Goal: Book appointment/travel/reservation

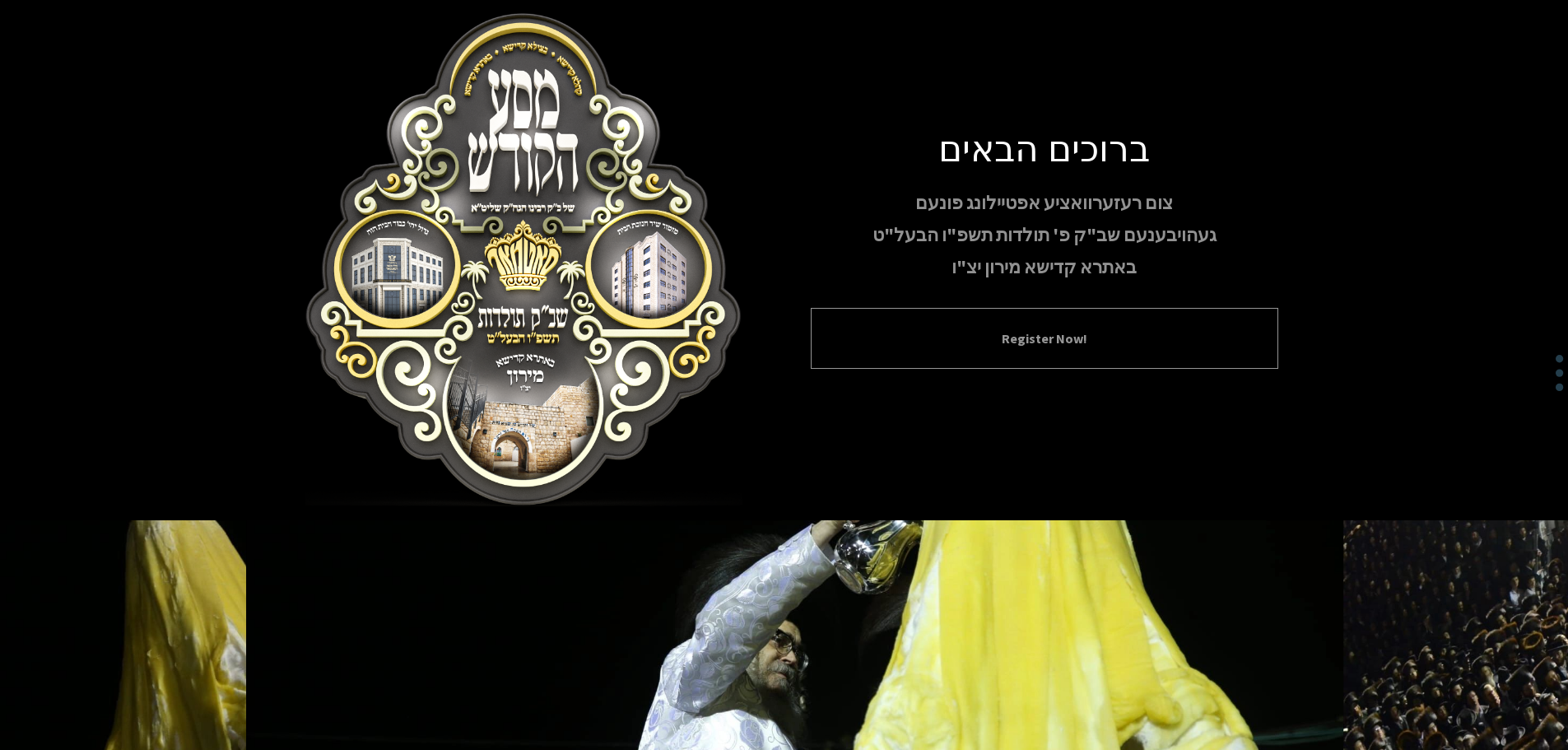
click at [1006, 342] on button "Register Now!" at bounding box center [1045, 339] width 426 height 20
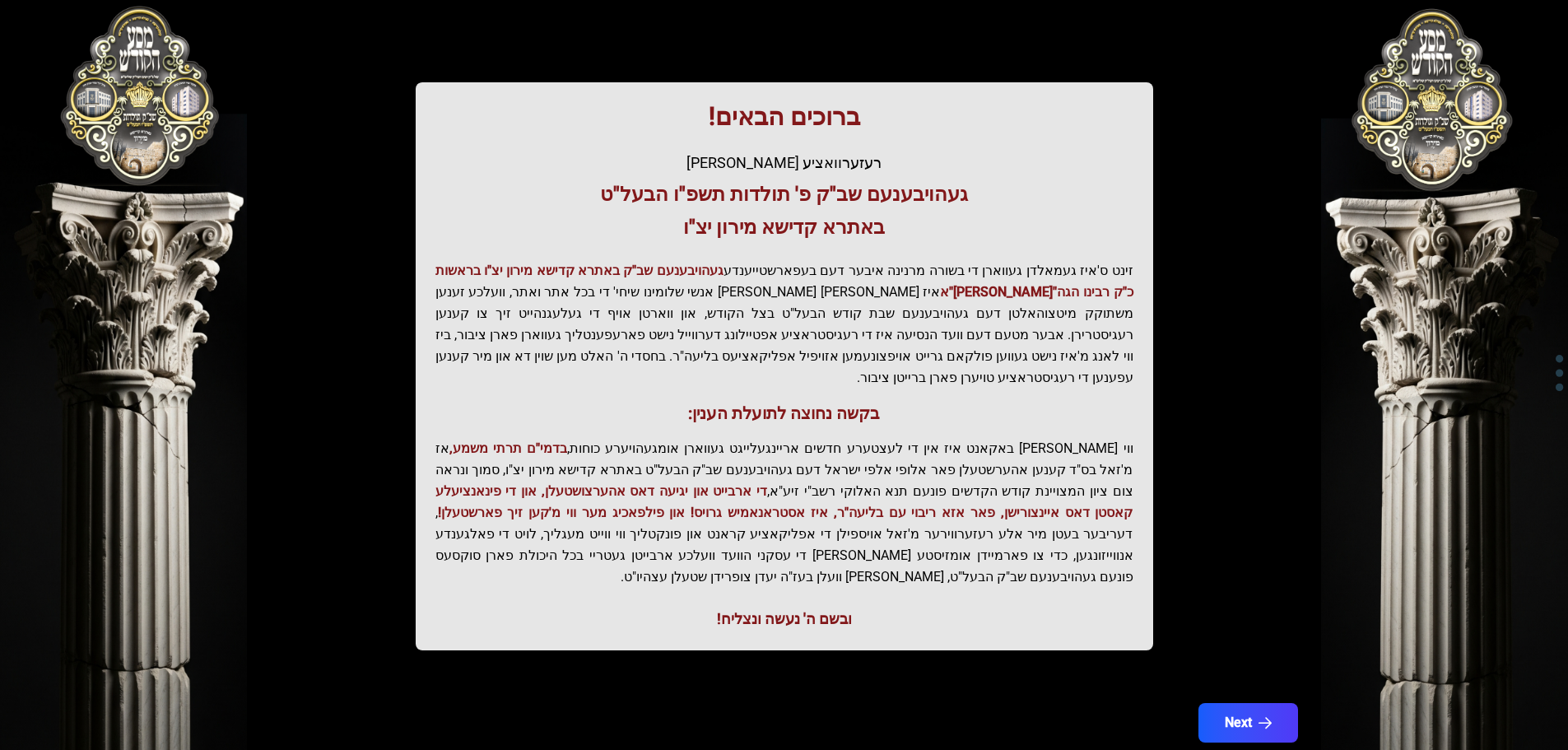
scroll to position [203, 0]
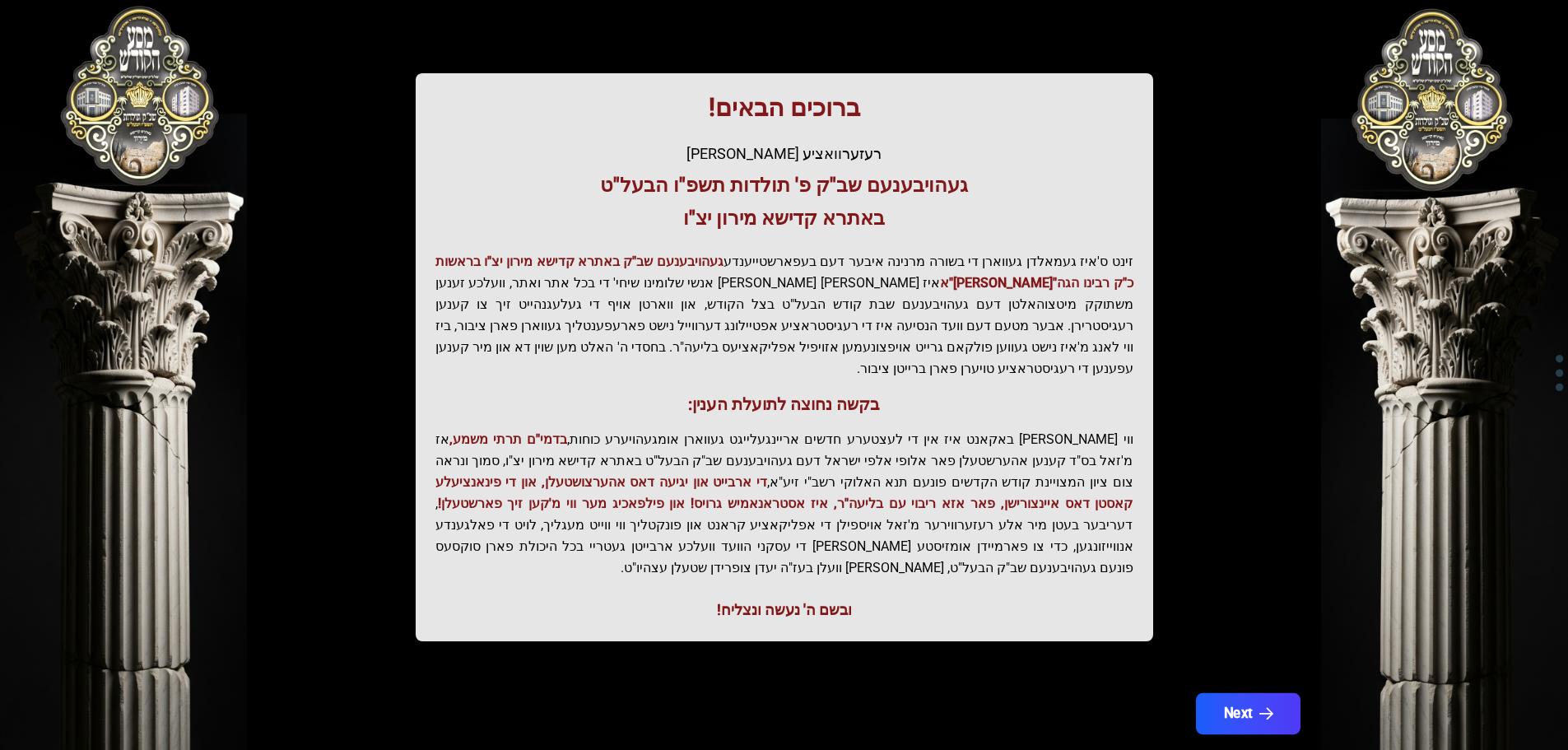
click at [1257, 693] on button "Next" at bounding box center [1248, 713] width 105 height 41
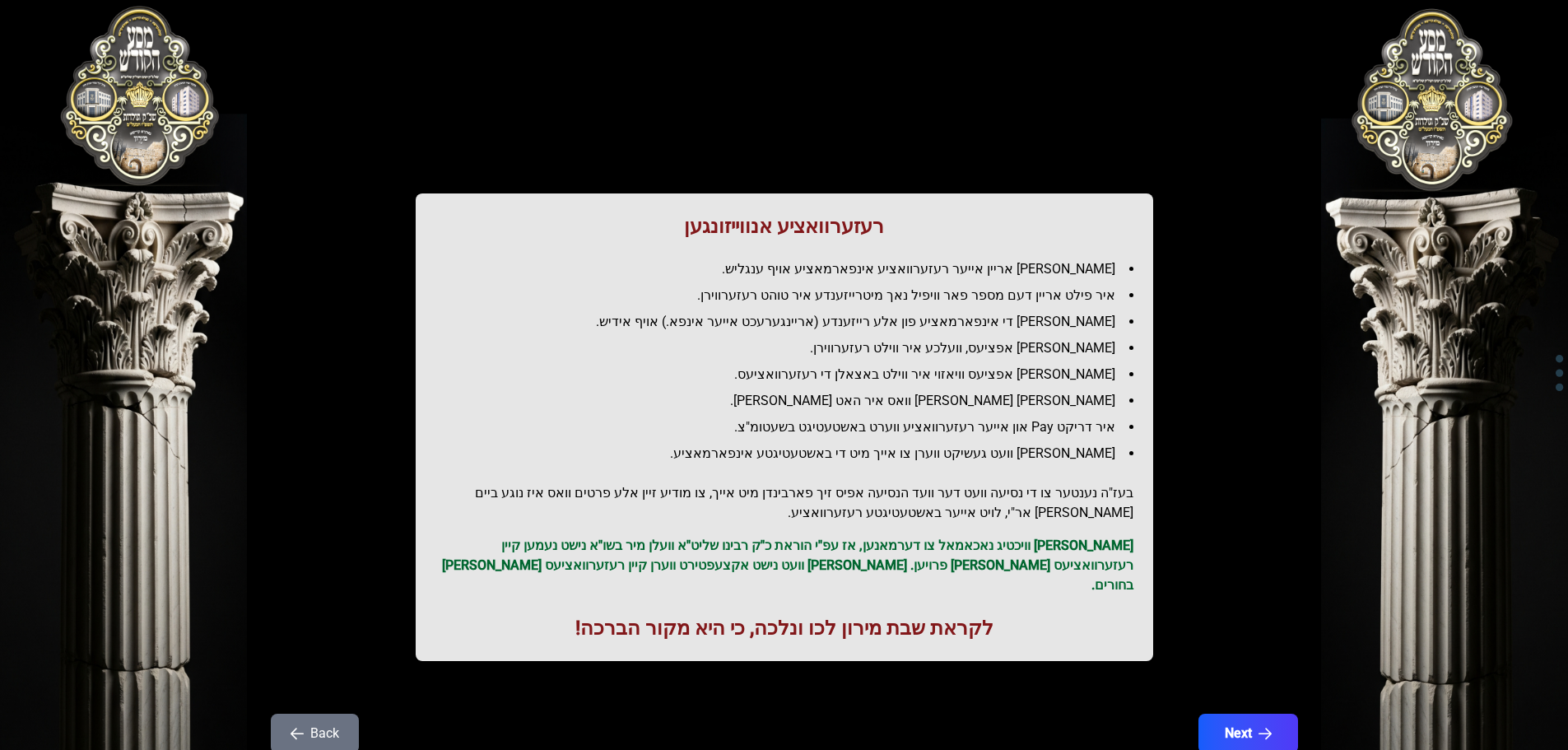
scroll to position [0, 0]
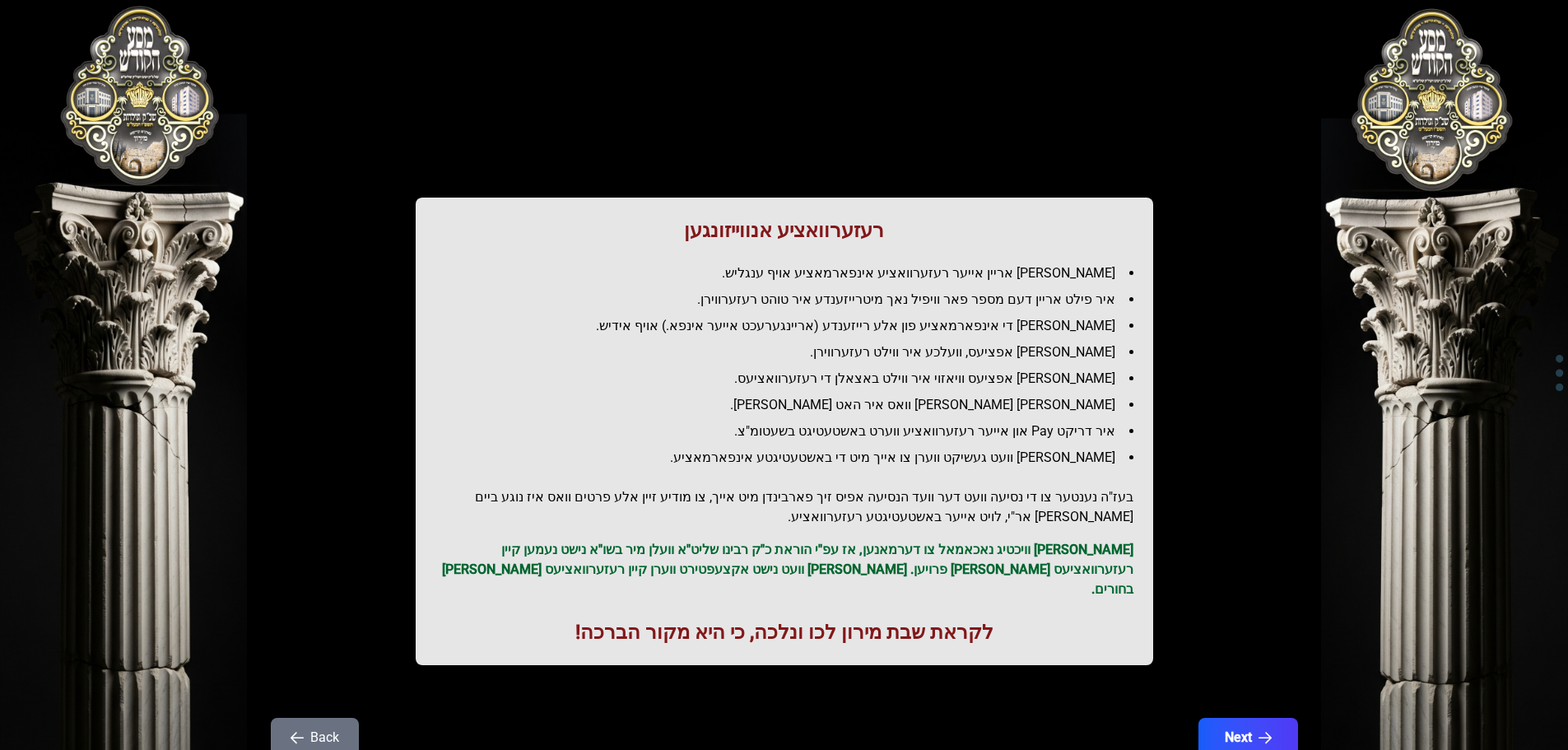
click at [1004, 298] on li "איר פילט אריין דעם מספר פאר וויפיל נאך מיטרייזענדע איר טוהט רעזערווירן." at bounding box center [791, 300] width 685 height 20
drag, startPoint x: 1004, startPoint y: 298, endPoint x: 984, endPoint y: 334, distance: 41.2
click at [1003, 298] on li "איר פילט אריין דעם מספר פאר וויפיל נאך מיטרייזענדע איר טוהט רעזערווירן." at bounding box center [791, 300] width 685 height 20
click at [984, 334] on li "[PERSON_NAME] די אינפארמאציע פון אלע רייזענדע (אריינגערעכט אייער אינפא.) אויף א…" at bounding box center [791, 326] width 685 height 20
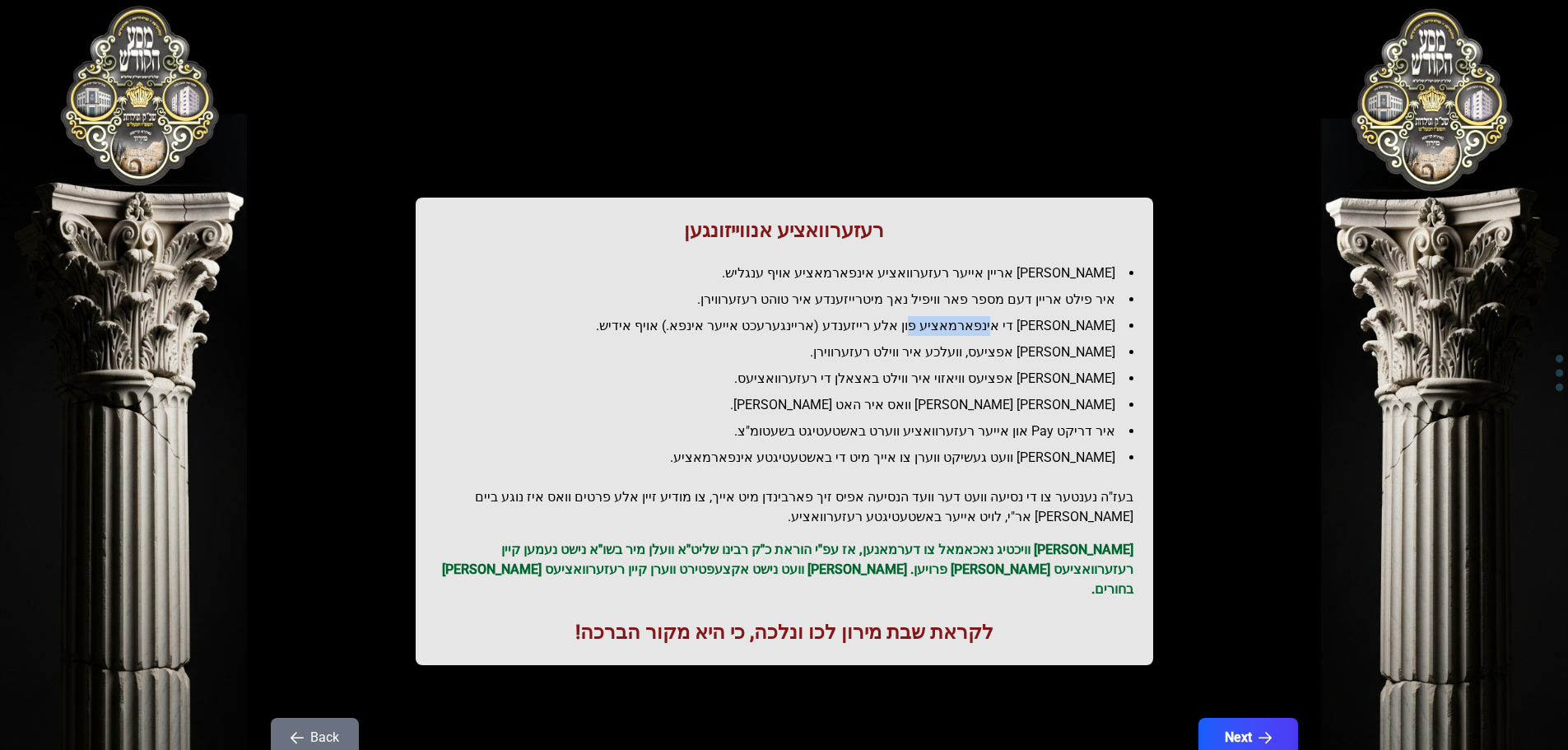
click at [984, 334] on li "[PERSON_NAME] די אינפארמאציע פון אלע רייזענדע (אריינגערעכט אייער אינפא.) אויף א…" at bounding box center [791, 326] width 685 height 20
click at [985, 331] on li "[PERSON_NAME] די אינפארמאציע פון אלע רייזענדע (אריינגערעכט אייער אינפא.) אויף א…" at bounding box center [791, 326] width 685 height 20
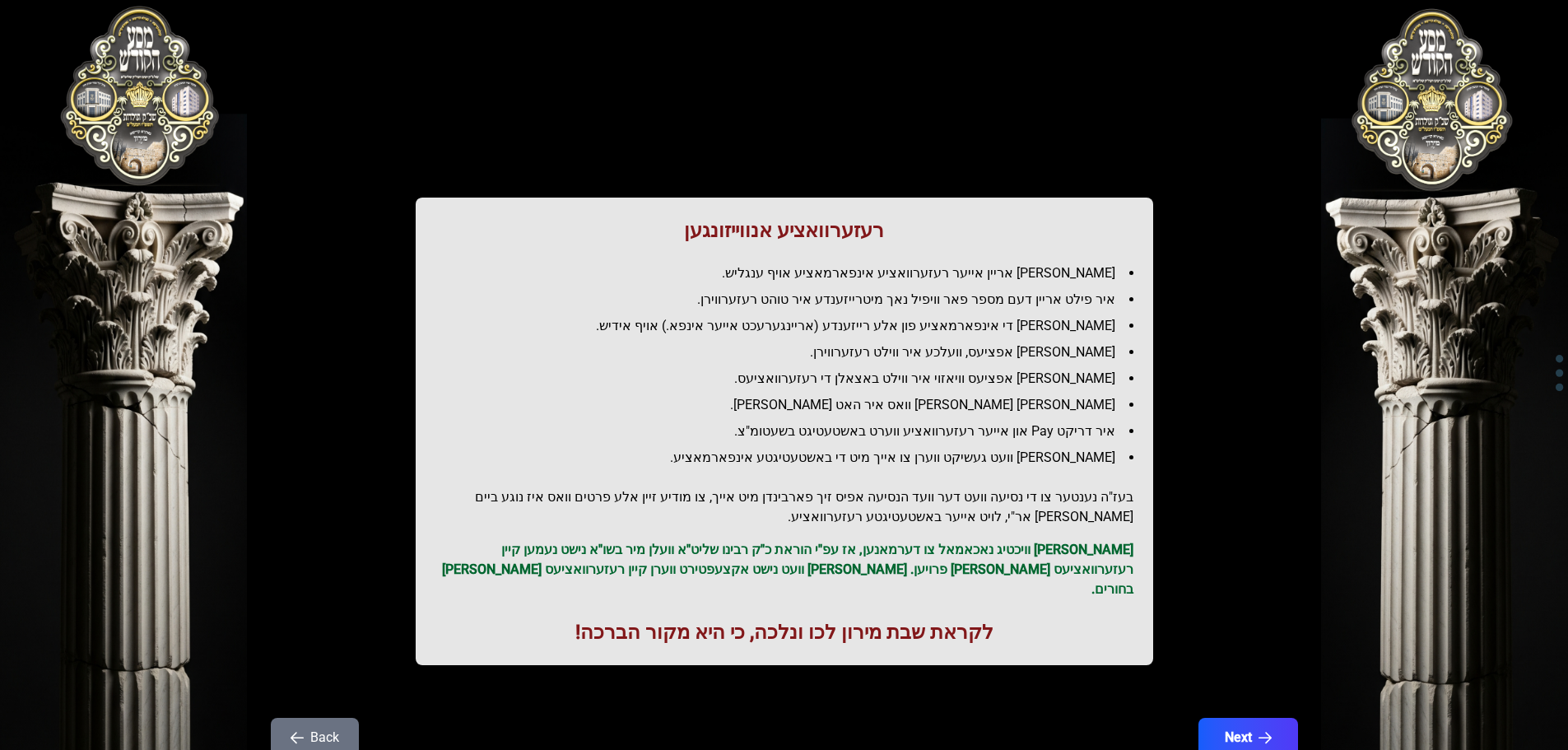
click at [991, 358] on li "[PERSON_NAME] אפציעס, וועלכע איר ווילט רעזערווירן." at bounding box center [791, 353] width 685 height 20
drag, startPoint x: 991, startPoint y: 358, endPoint x: 1015, endPoint y: 331, distance: 36.1
click at [995, 354] on li "[PERSON_NAME] אפציעס, וועלכע איר ווילט רעזערווירן." at bounding box center [791, 353] width 685 height 20
click at [1023, 323] on li "[PERSON_NAME] די אינפארמאציע פון אלע רייזענדע (אריינגערעכט אייער אינפא.) אויף א…" at bounding box center [791, 326] width 685 height 20
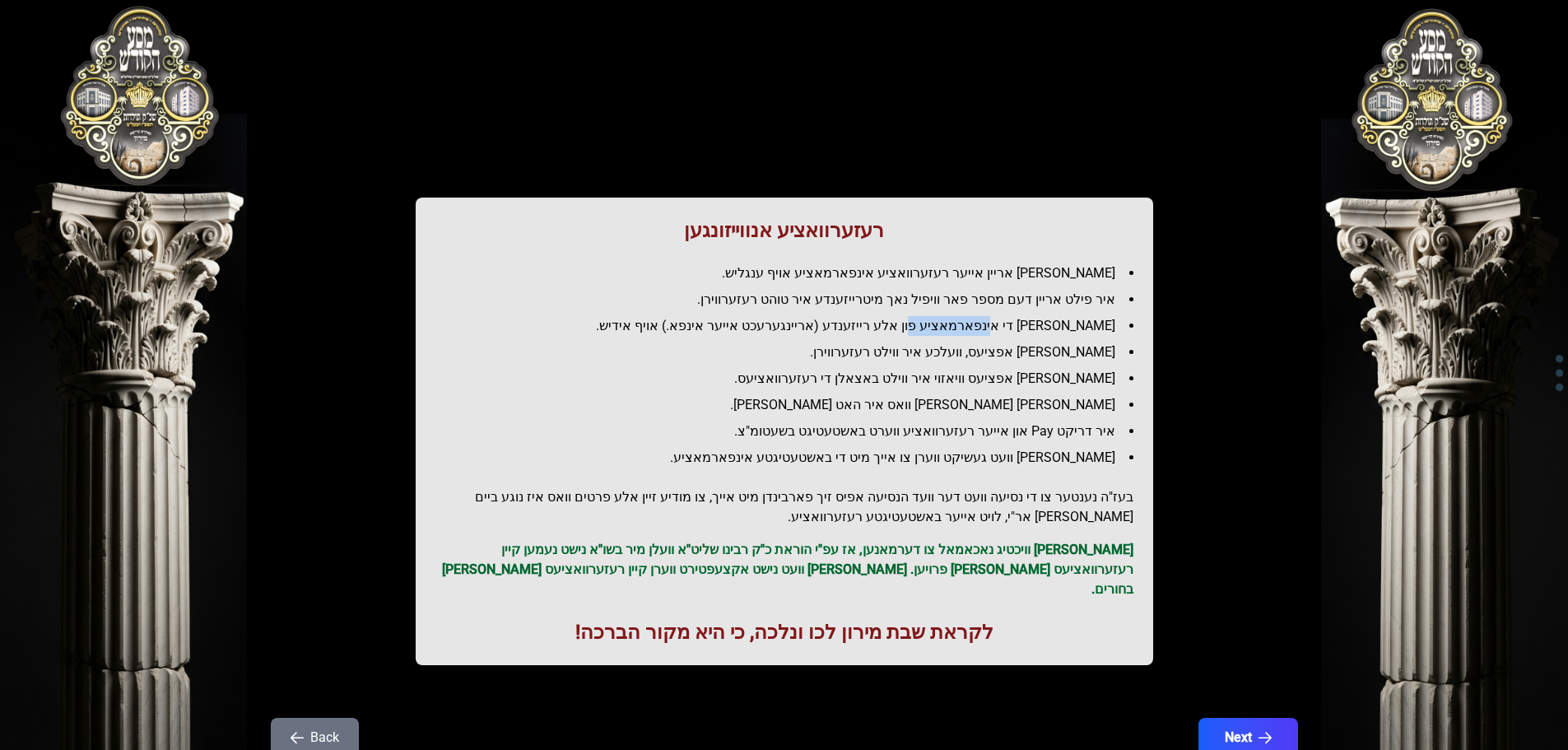
click at [1023, 323] on li "[PERSON_NAME] די אינפארמאציע פון אלע רייזענדע (אריינגערעכט אייער אינפא.) אויף א…" at bounding box center [791, 326] width 685 height 20
drag, startPoint x: 1023, startPoint y: 323, endPoint x: 1011, endPoint y: 358, distance: 37.0
click at [1014, 354] on ul "[PERSON_NAME] אריין אייער רעזערוואציע אינפארמאציע אויף ענגליש. איר פילט אריין ד…" at bounding box center [784, 365] width 698 height 204
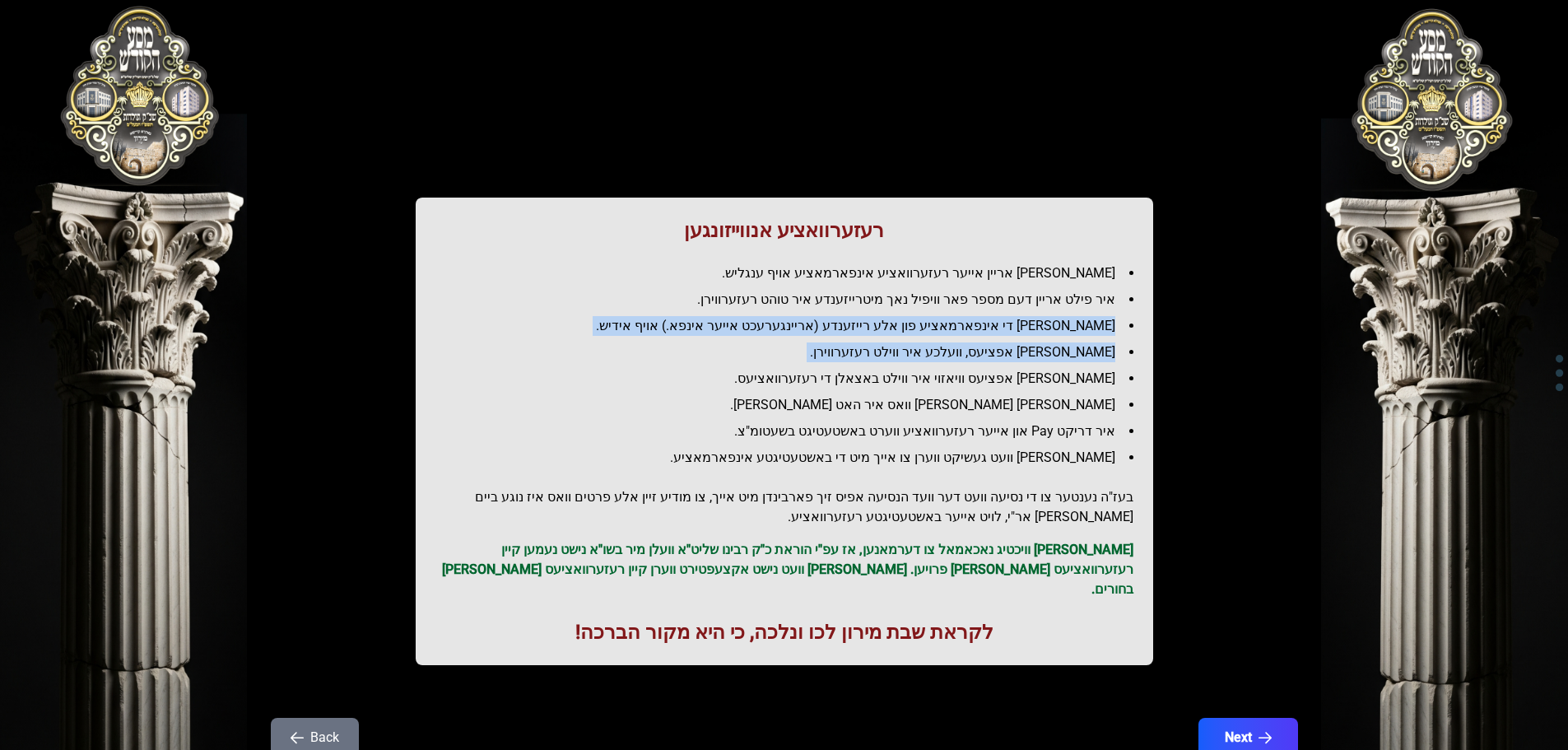
click at [1011, 358] on li "[PERSON_NAME] אפציעס, וועלכע איר ווילט רעזערווירן." at bounding box center [791, 353] width 685 height 20
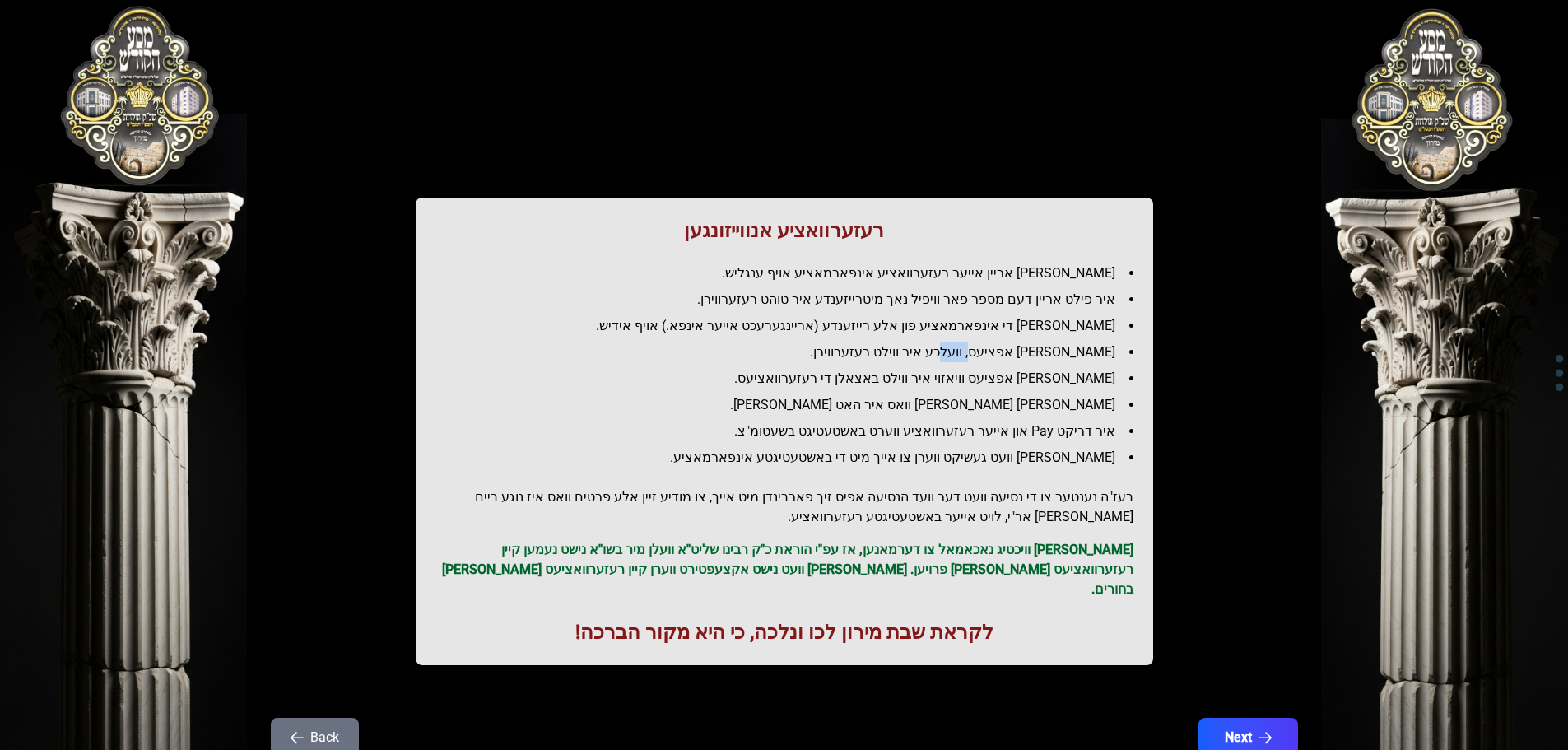
click at [1011, 358] on li "[PERSON_NAME] אפציעס, וועלכע איר ווילט רעזערווירן." at bounding box center [791, 353] width 685 height 20
drag, startPoint x: 1011, startPoint y: 358, endPoint x: 1015, endPoint y: 302, distance: 56.1
click at [1011, 350] on li "[PERSON_NAME] אפציעס, וועלכע איר ווילט רעזערווירן." at bounding box center [791, 353] width 685 height 20
click at [1015, 302] on li "איר פילט אריין דעם מספר פאר וויפיל נאך מיטרייזענדע איר טוהט רעזערווירן." at bounding box center [791, 300] width 685 height 20
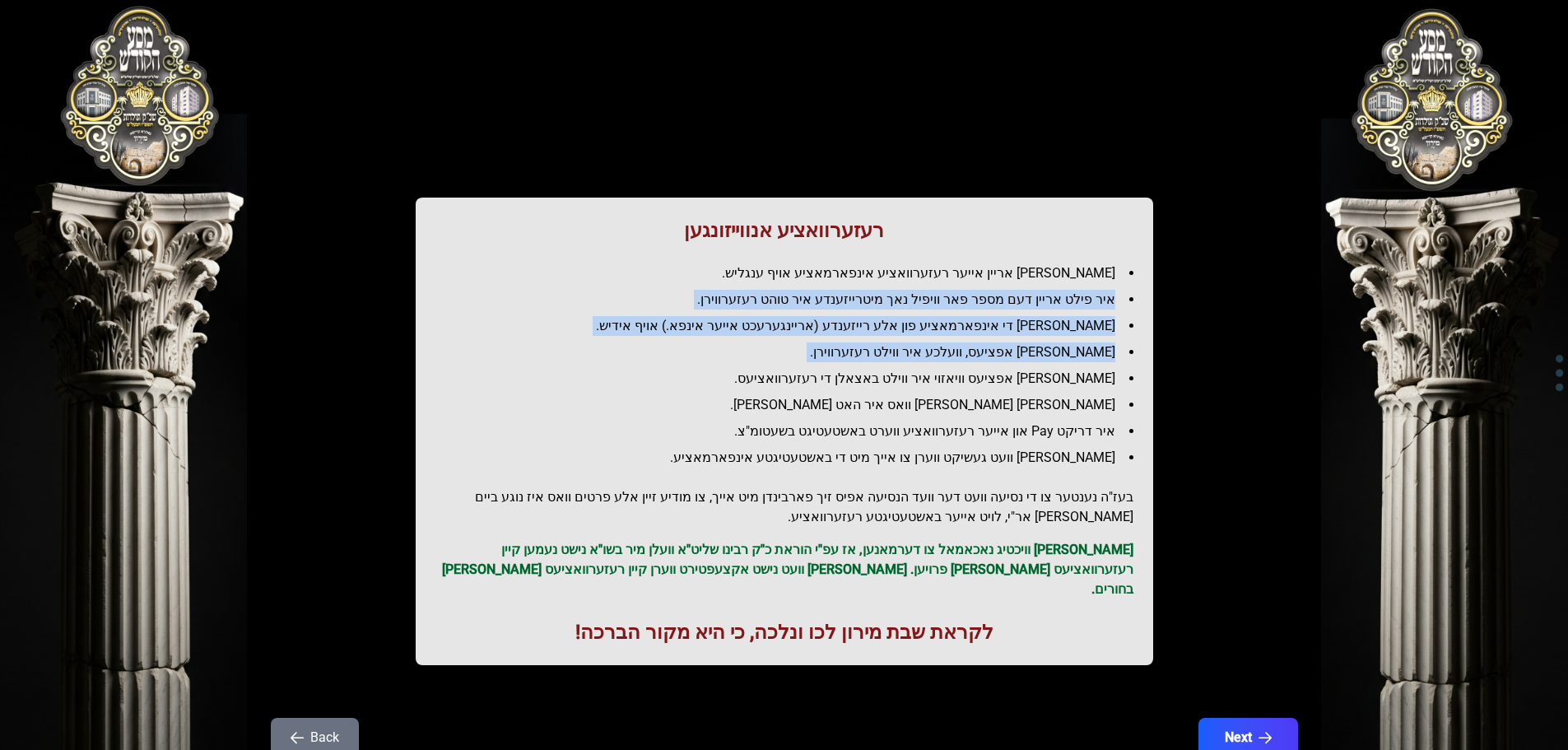
drag, startPoint x: 1015, startPoint y: 302, endPoint x: 1000, endPoint y: 354, distance: 54.1
click at [1000, 354] on ul "[PERSON_NAME] אריין אייער רעזערוואציע אינפארמאציע אויף ענגליש. איר פילט אריין ד…" at bounding box center [784, 365] width 698 height 204
click at [1000, 354] on li "[PERSON_NAME] אפציעס, וועלכע איר ווילט רעזערווירן." at bounding box center [791, 353] width 685 height 20
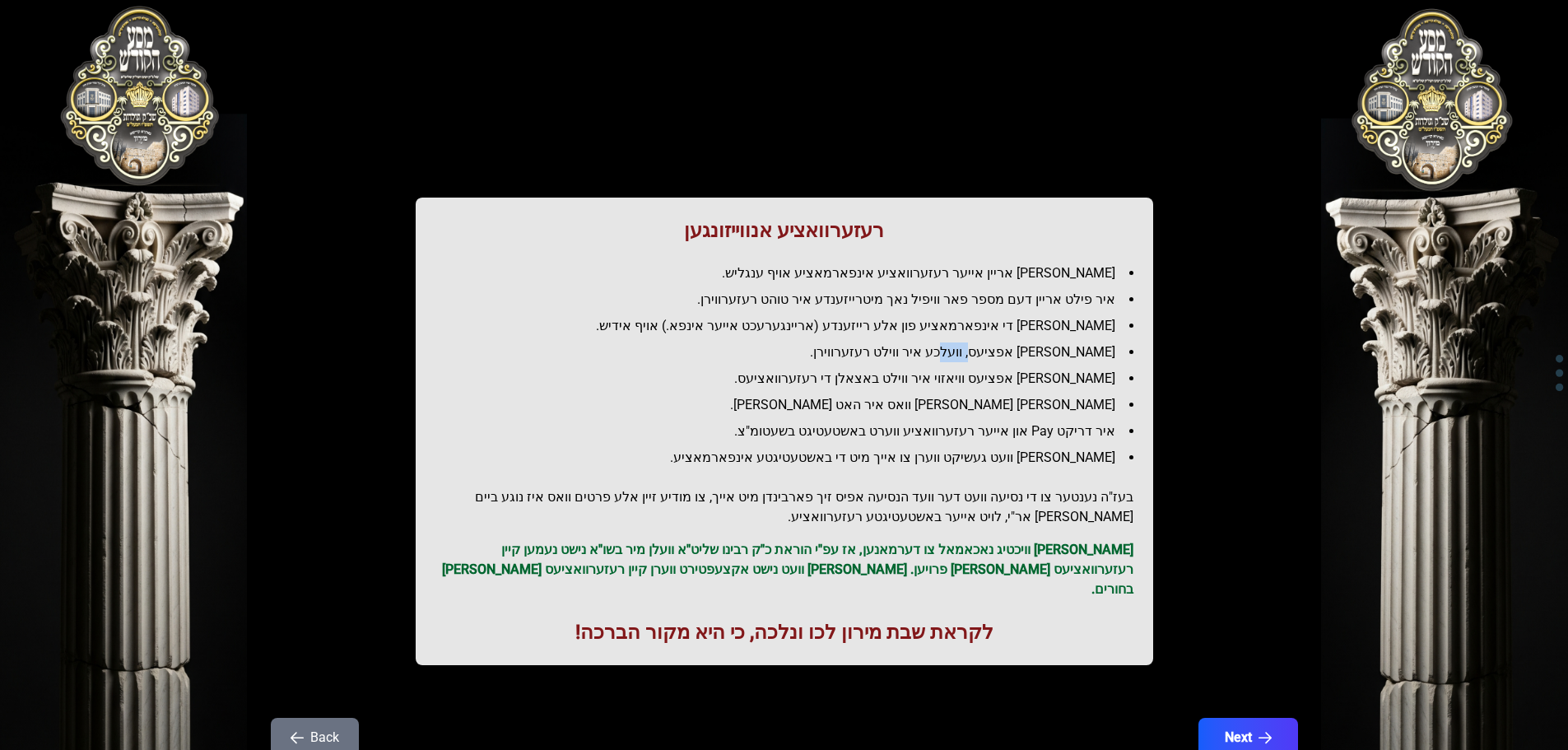
click at [1000, 354] on li "[PERSON_NAME] אפציעס, וועלכע איר ווילט רעזערווירן." at bounding box center [791, 353] width 685 height 20
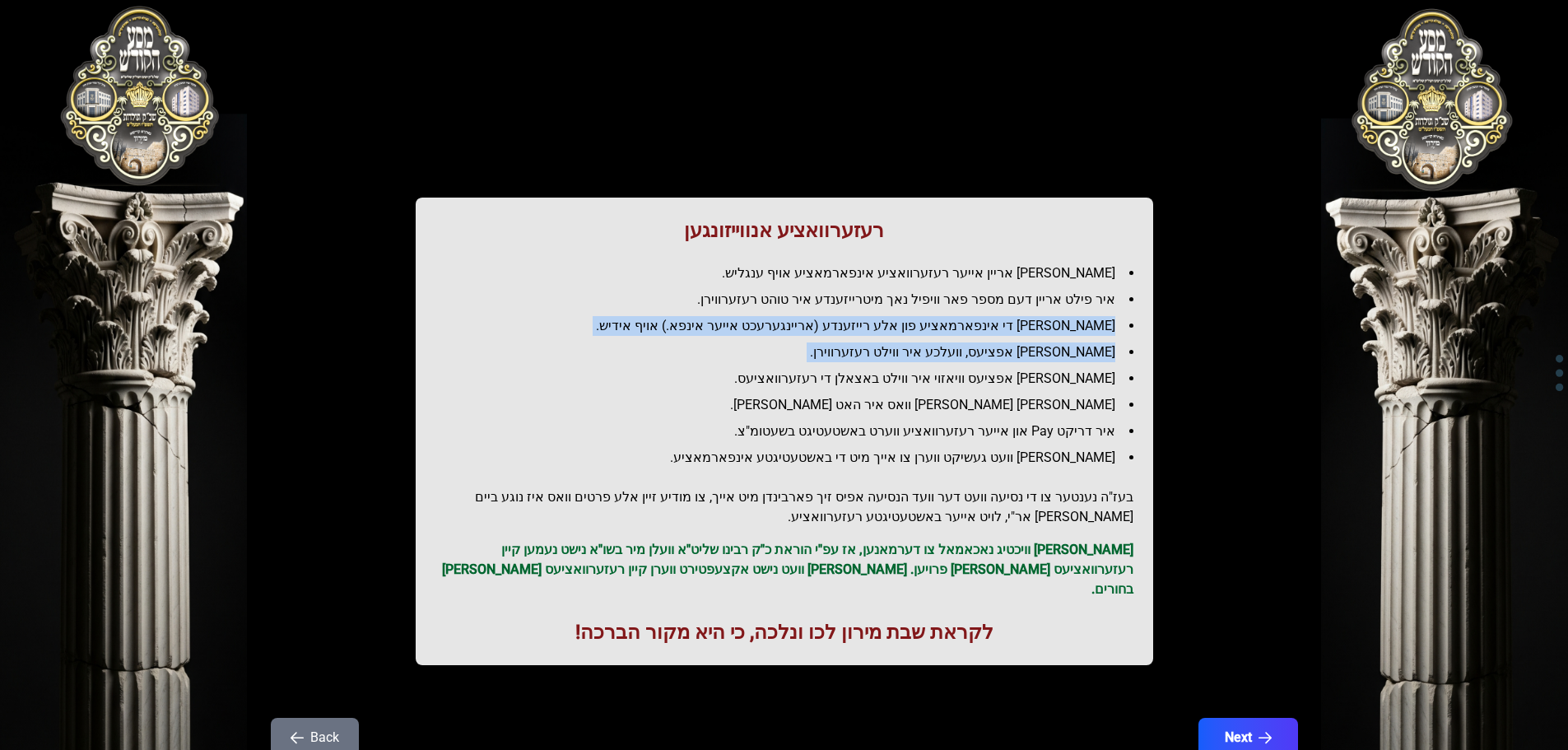
drag, startPoint x: 1000, startPoint y: 354, endPoint x: 1008, endPoint y: 322, distance: 33.0
click at [1008, 322] on ul "[PERSON_NAME] אריין אייער רעזערוואציע אינפארמאציע אויף ענגליש. איר פילט אריין ד…" at bounding box center [784, 365] width 698 height 204
click at [1008, 322] on li "[PERSON_NAME] די אינפארמאציע פון אלע רייזענדע (אריינגערעכט אייער אינפא.) אויף א…" at bounding box center [791, 326] width 685 height 20
drag, startPoint x: 1008, startPoint y: 322, endPoint x: 1002, endPoint y: 378, distance: 56.3
click at [1002, 378] on ul "[PERSON_NAME] אריין אייער רעזערוואציע אינפארמאציע אויף ענגליש. איר פילט אריין ד…" at bounding box center [784, 365] width 698 height 204
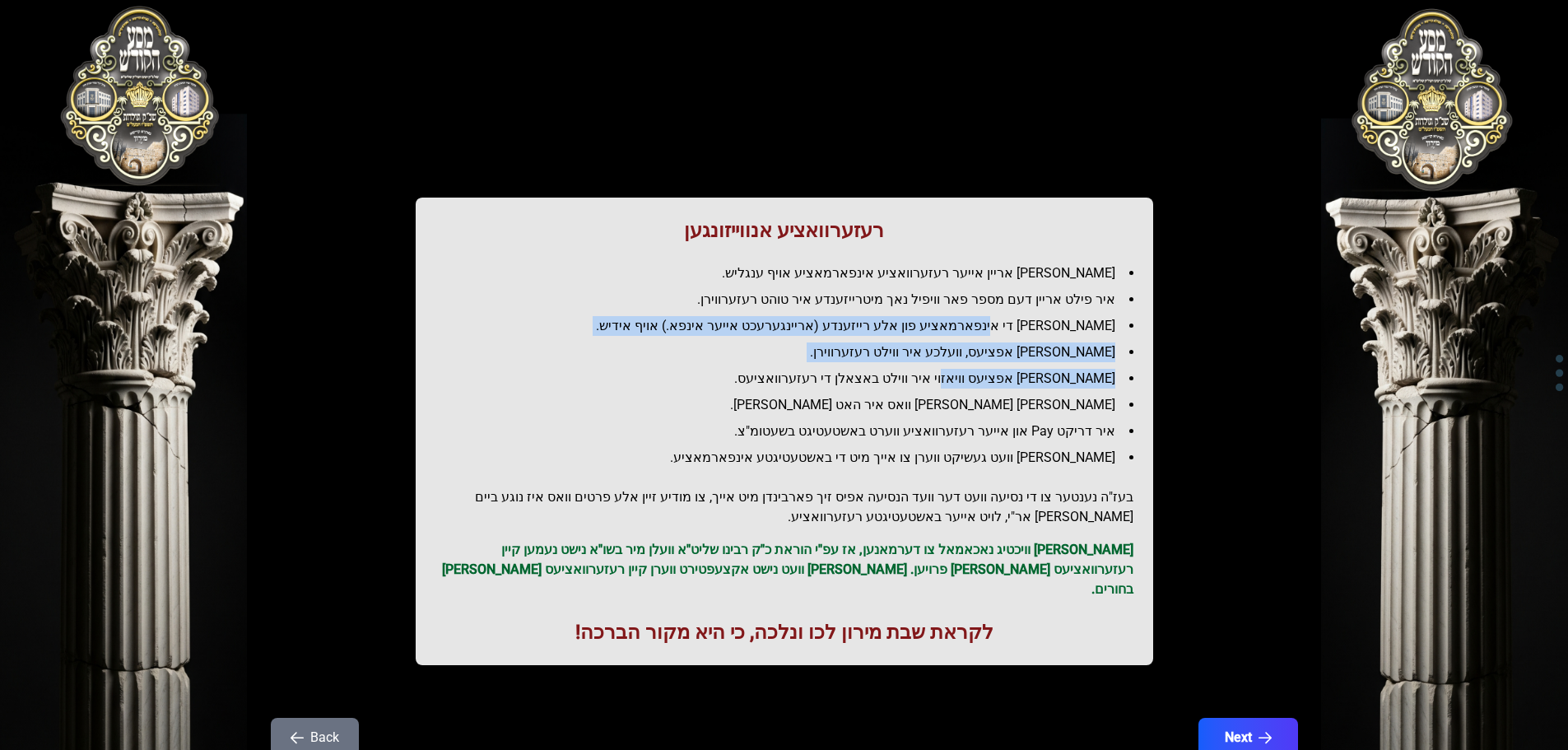
click at [1002, 378] on li "[PERSON_NAME] אפציעס וויאזוי איר ווילט באצאלן די רעזערוואציעס." at bounding box center [791, 379] width 685 height 20
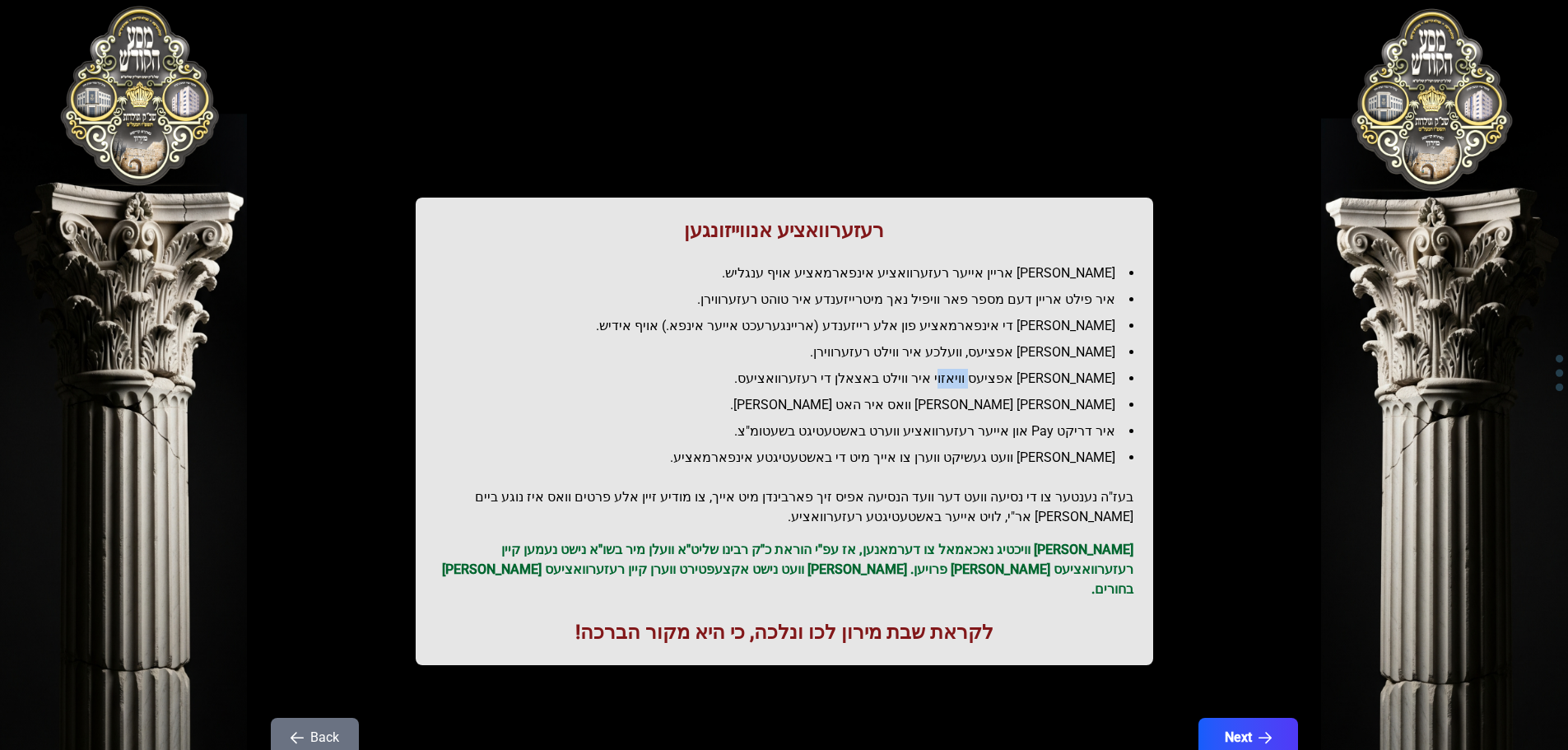
click at [1002, 378] on li "[PERSON_NAME] אפציעס וויאזוי איר ווילט באצאלן די רעזערוואציעס." at bounding box center [791, 379] width 685 height 20
drag, startPoint x: 1002, startPoint y: 378, endPoint x: 1009, endPoint y: 346, distance: 32.8
click at [1009, 346] on ul "[PERSON_NAME] אריין אייער רעזערוואציע אינפארמאציע אויף ענגליש. איר פילט אריין ד…" at bounding box center [784, 365] width 698 height 204
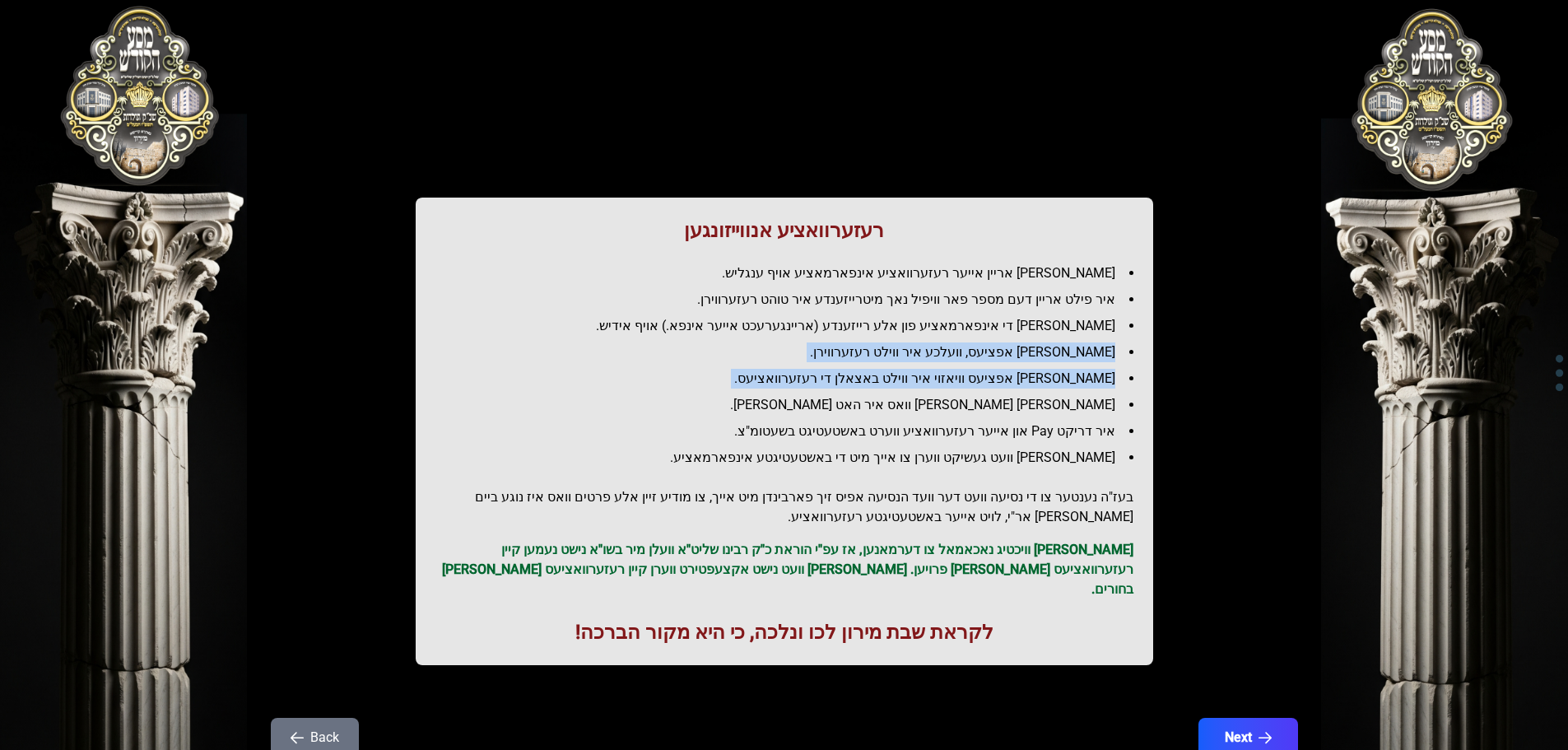
click at [1009, 346] on li "[PERSON_NAME] אפציעס, וועלכע איר ווילט רעזערווירן." at bounding box center [791, 353] width 685 height 20
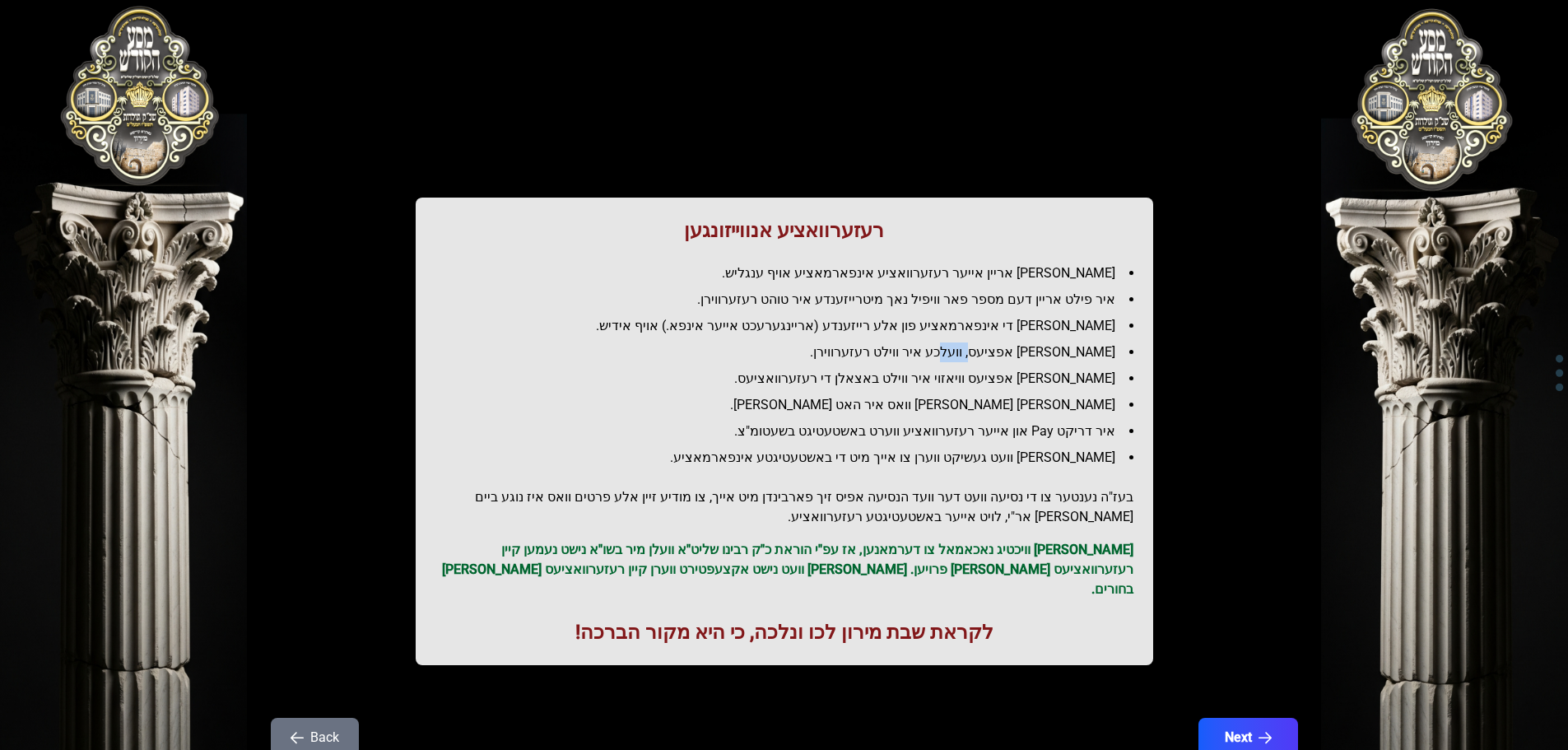
click at [1009, 346] on li "[PERSON_NAME] אפציעס, וועלכע איר ווילט רעזערווירן." at bounding box center [791, 353] width 685 height 20
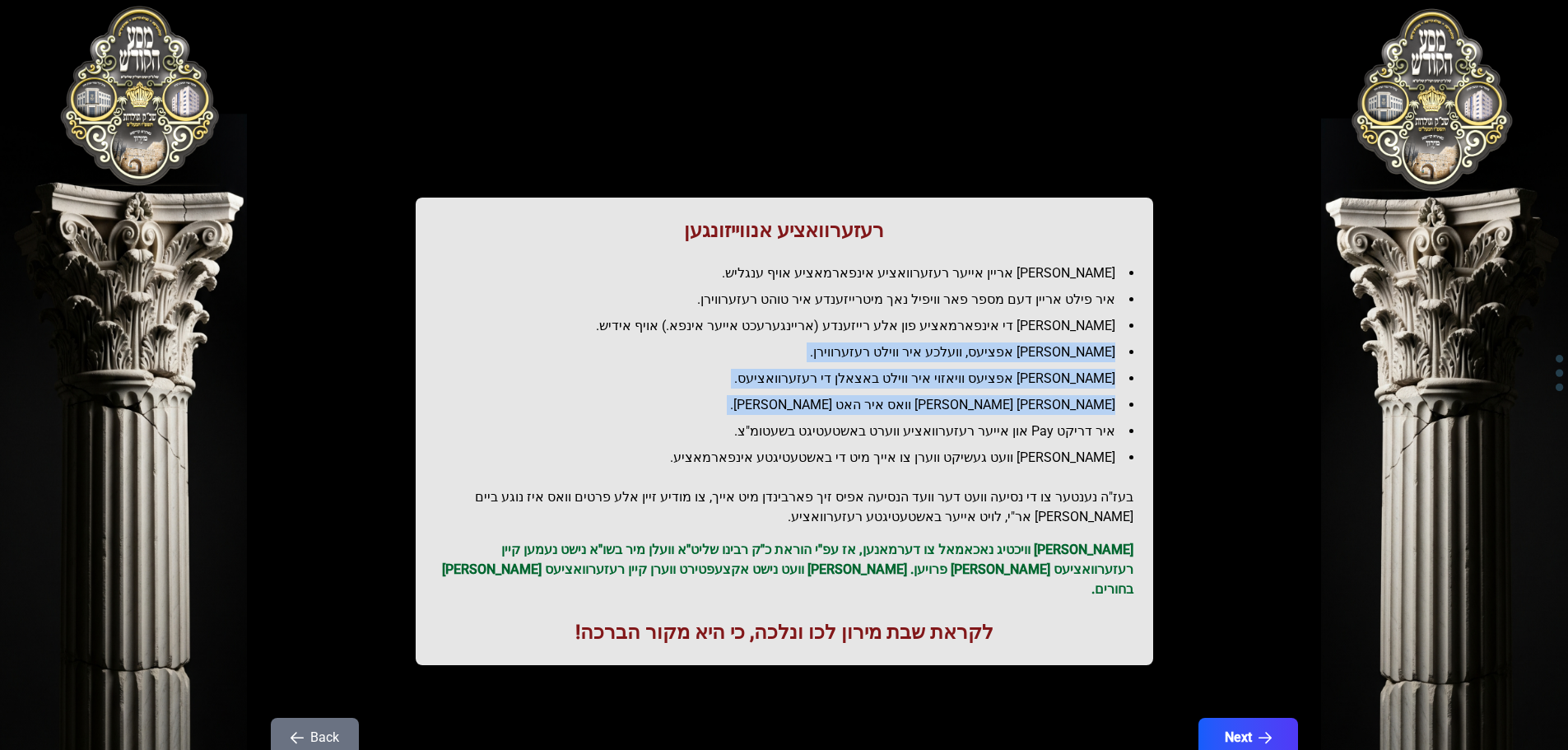
drag, startPoint x: 1009, startPoint y: 346, endPoint x: 989, endPoint y: 401, distance: 58.5
click at [989, 401] on ul "[PERSON_NAME] אריין אייער רעזערוואציע אינפארמאציע אויף ענגליש. איר פילט אריין ד…" at bounding box center [784, 365] width 698 height 204
click at [989, 401] on li "[PERSON_NAME] [PERSON_NAME] וואס איר האט [PERSON_NAME]." at bounding box center [791, 405] width 685 height 20
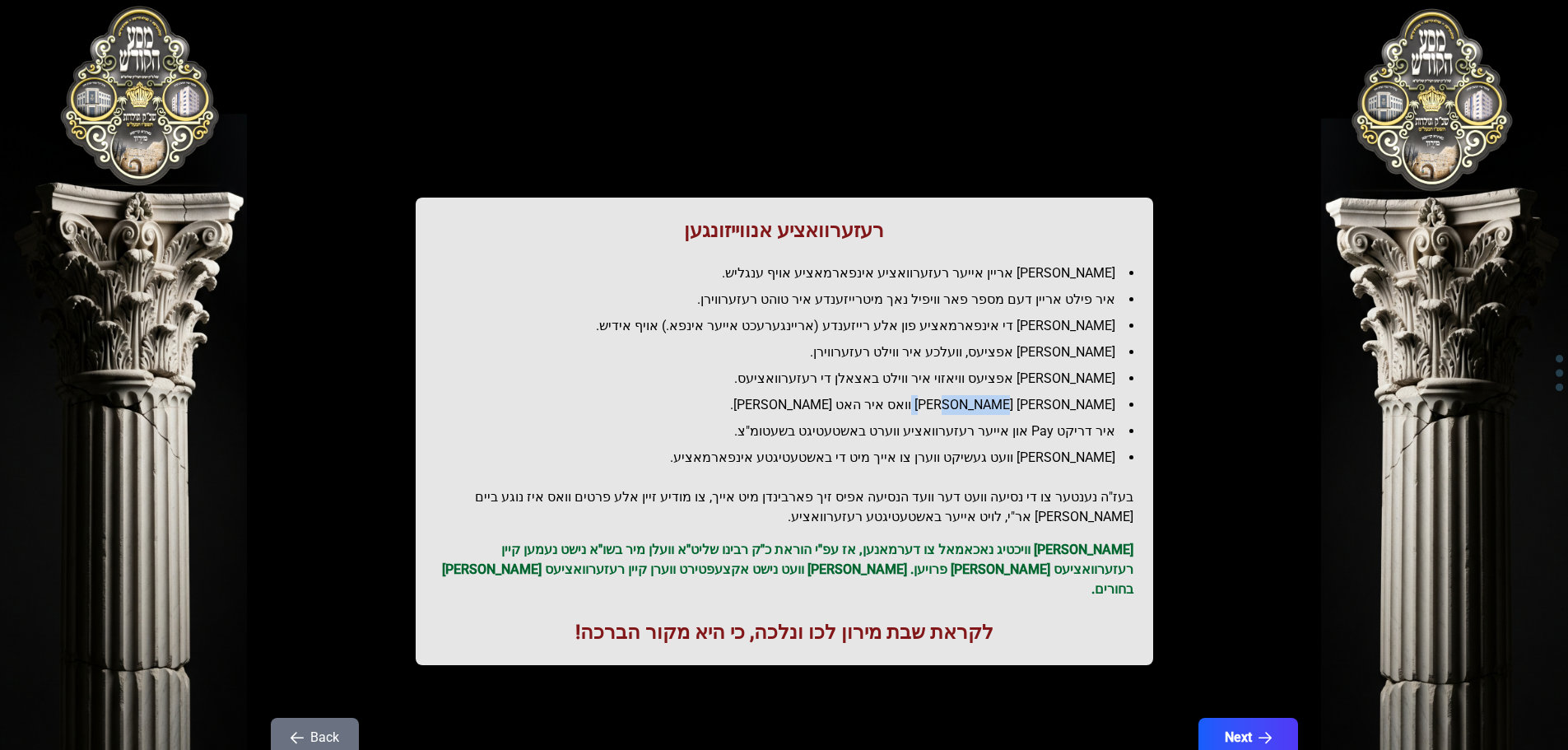
click at [989, 401] on li "[PERSON_NAME] [PERSON_NAME] וואס איר האט [PERSON_NAME]." at bounding box center [791, 405] width 685 height 20
drag, startPoint x: 989, startPoint y: 401, endPoint x: 991, endPoint y: 373, distance: 28.1
click at [991, 375] on ul "[PERSON_NAME] אריין אייער רעזערוואציע אינפארמאציע אויף ענגליש. איר פילט אריין ד…" at bounding box center [784, 365] width 698 height 204
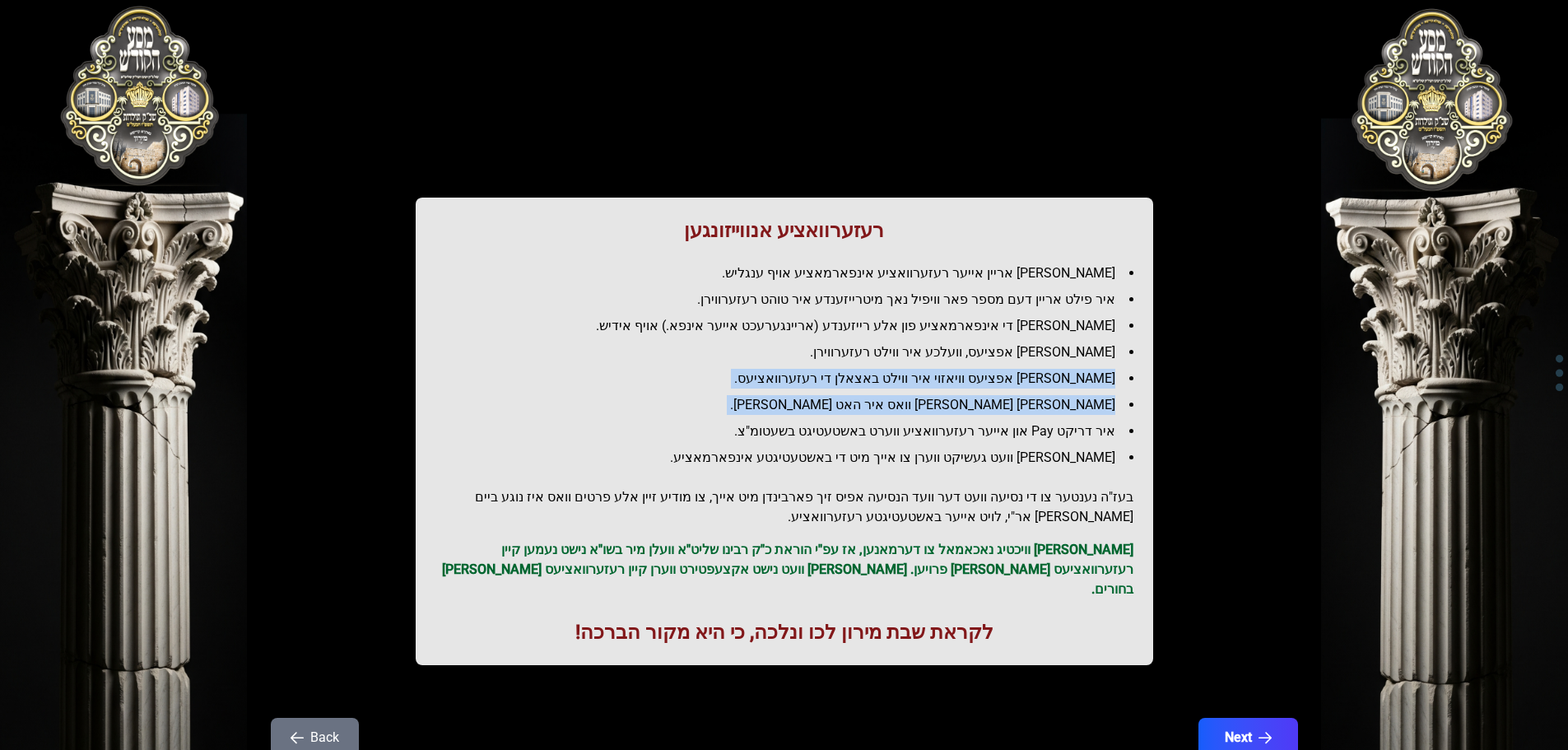
click at [991, 373] on li "[PERSON_NAME] אפציעס וויאזוי איר ווילט באצאלן די רעזערוואציעס." at bounding box center [791, 379] width 685 height 20
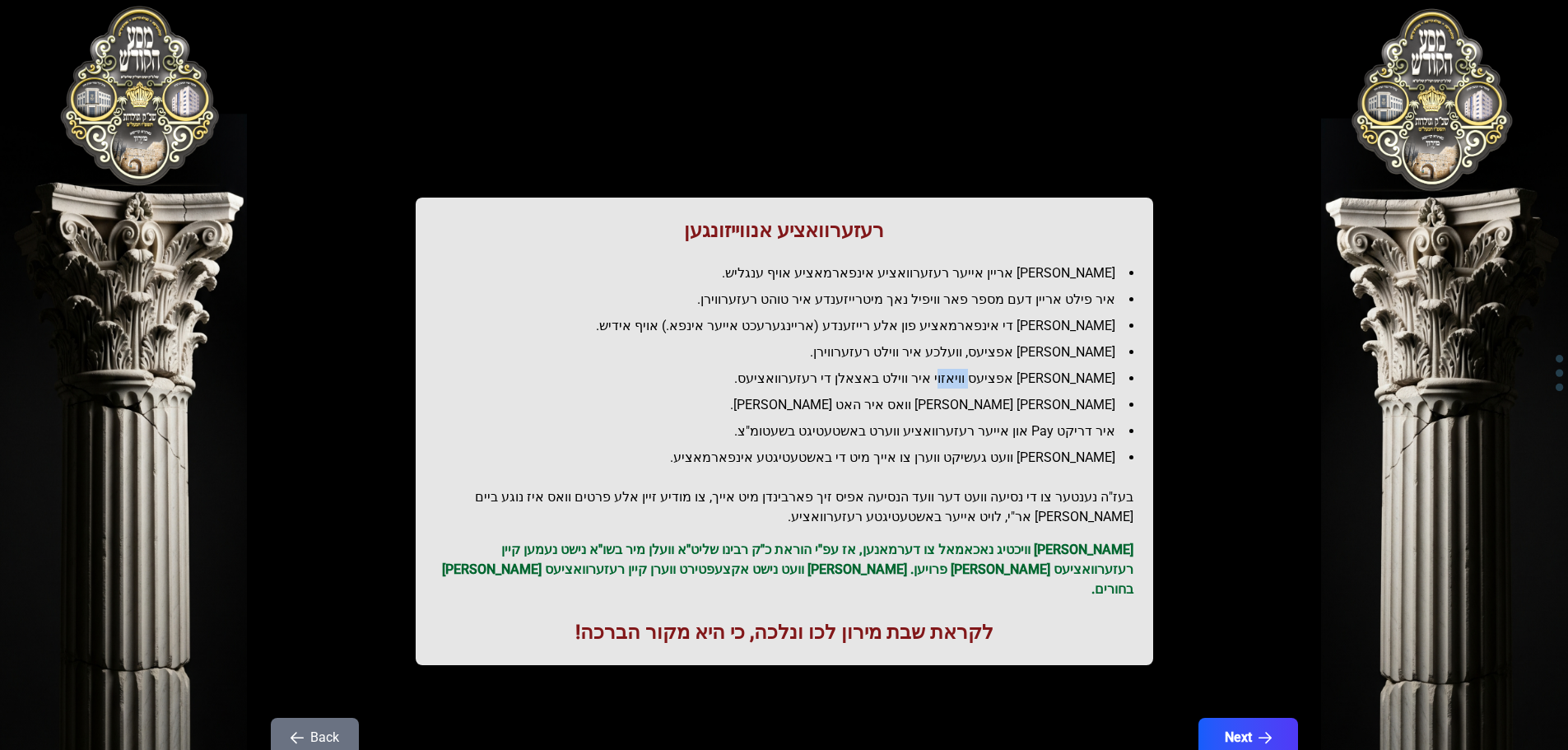
click at [991, 373] on li "[PERSON_NAME] אפציעס וויאזוי איר ווילט באצאלן די רעזערוואציעס." at bounding box center [791, 379] width 685 height 20
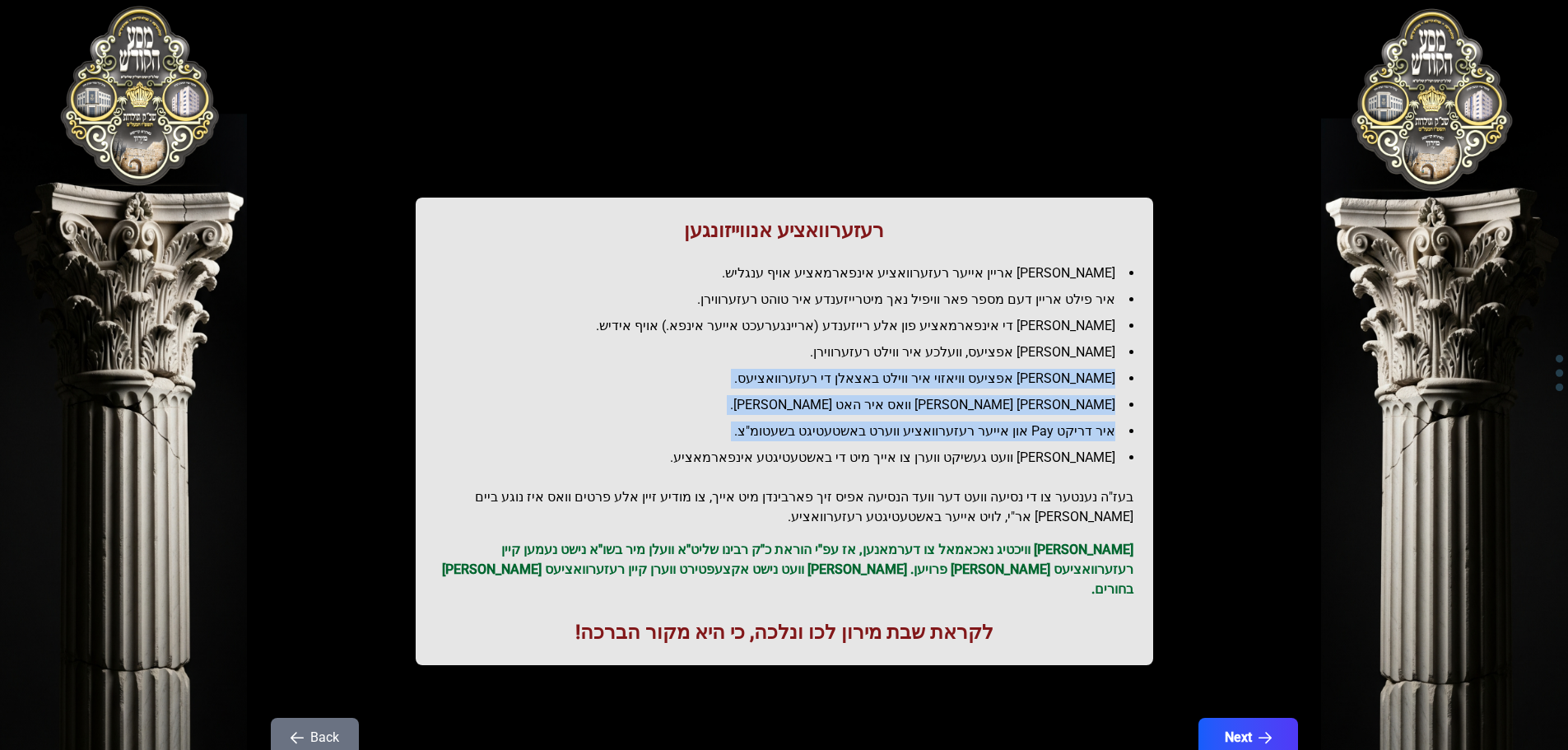
drag, startPoint x: 991, startPoint y: 373, endPoint x: 978, endPoint y: 421, distance: 49.7
click at [978, 421] on ul "[PERSON_NAME] אריין אייער רעזערוואציע אינפארמאציע אויף ענגליש. איר פילט אריין ד…" at bounding box center [784, 365] width 698 height 204
click at [978, 421] on li "איר דריקט Pay און אייער רעזערוואציע ווערט באשטעטיגט בשעטומ"צ." at bounding box center [791, 431] width 685 height 20
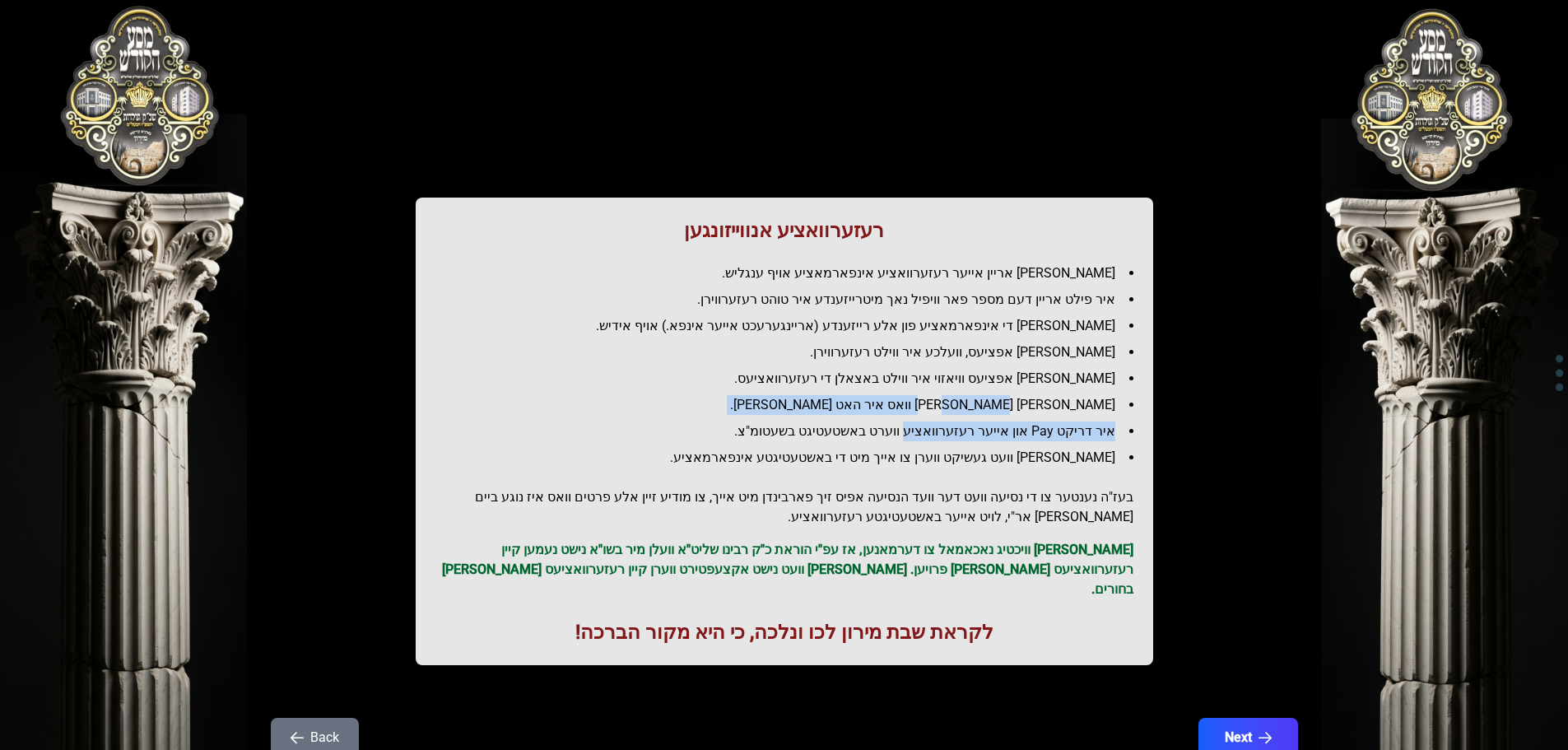
drag, startPoint x: 978, startPoint y: 421, endPoint x: 984, endPoint y: 386, distance: 35.5
click at [984, 386] on ul "[PERSON_NAME] אריין אייער רעזערוואציע אינפארמאציע אויף ענגליש. איר פילט אריין ד…" at bounding box center [784, 365] width 698 height 204
click at [984, 386] on li "[PERSON_NAME] אפציעס וויאזוי איר ווילט באצאלן די רעזערוואציעס." at bounding box center [791, 379] width 685 height 20
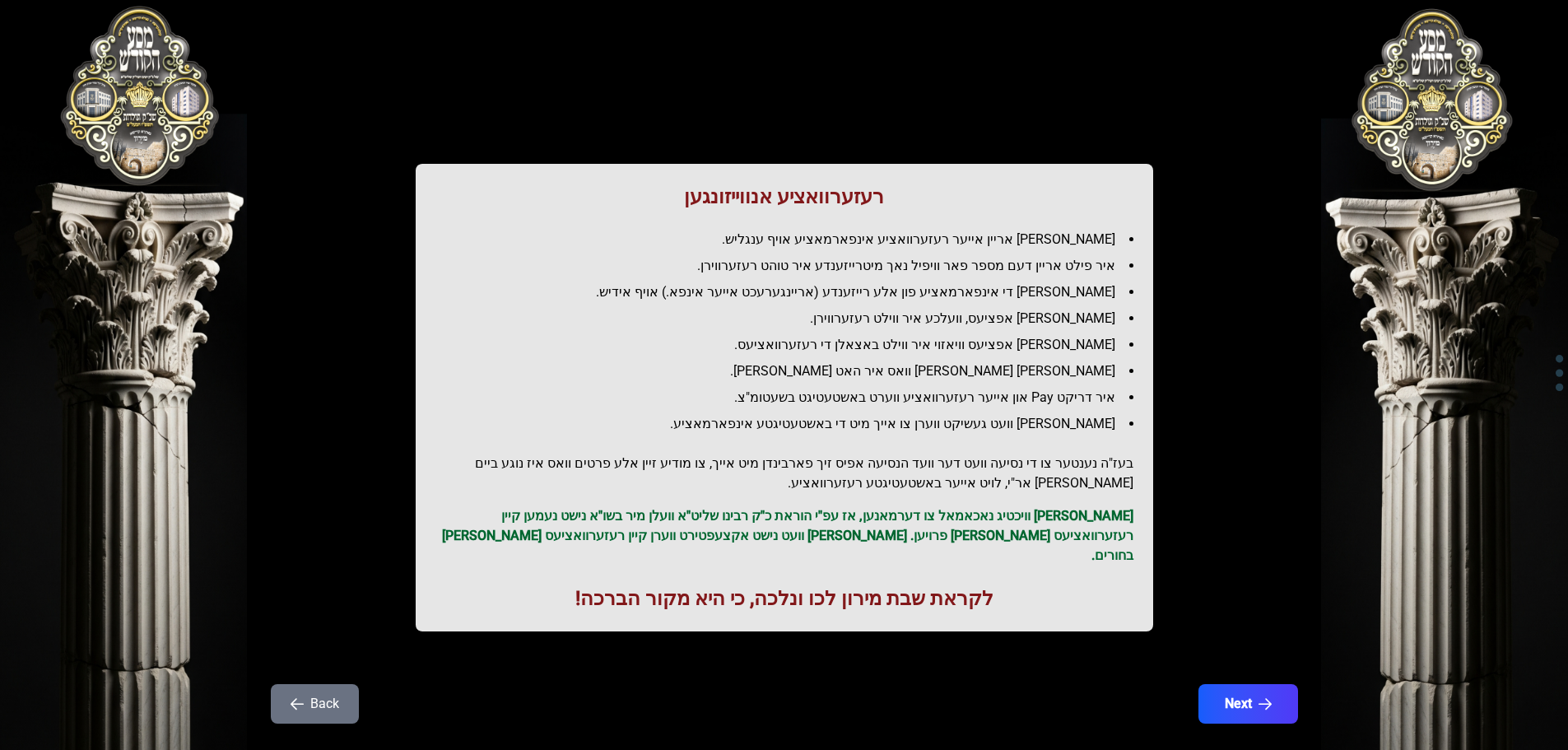
scroll to position [47, 0]
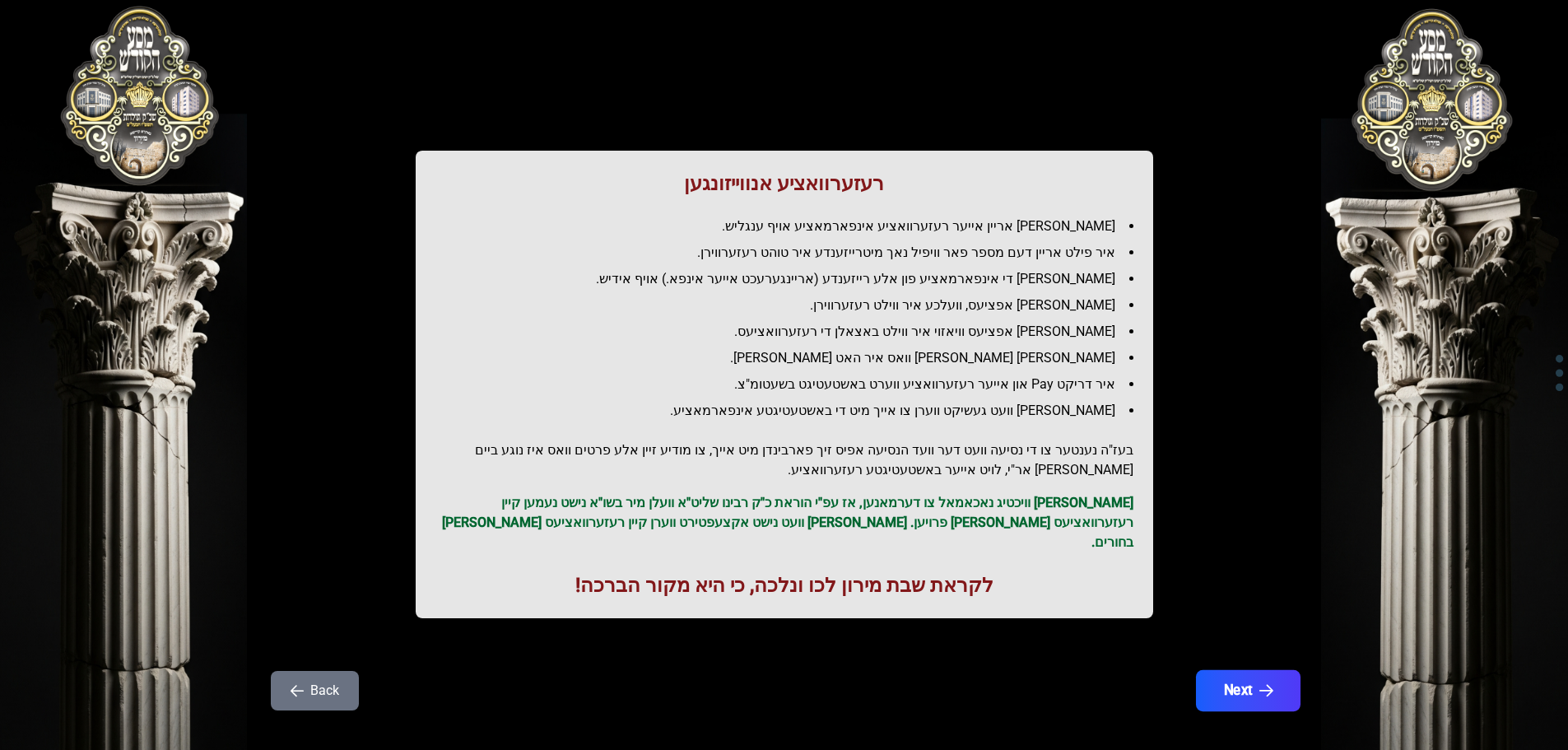
click at [1207, 670] on button "Next" at bounding box center [1248, 690] width 105 height 41
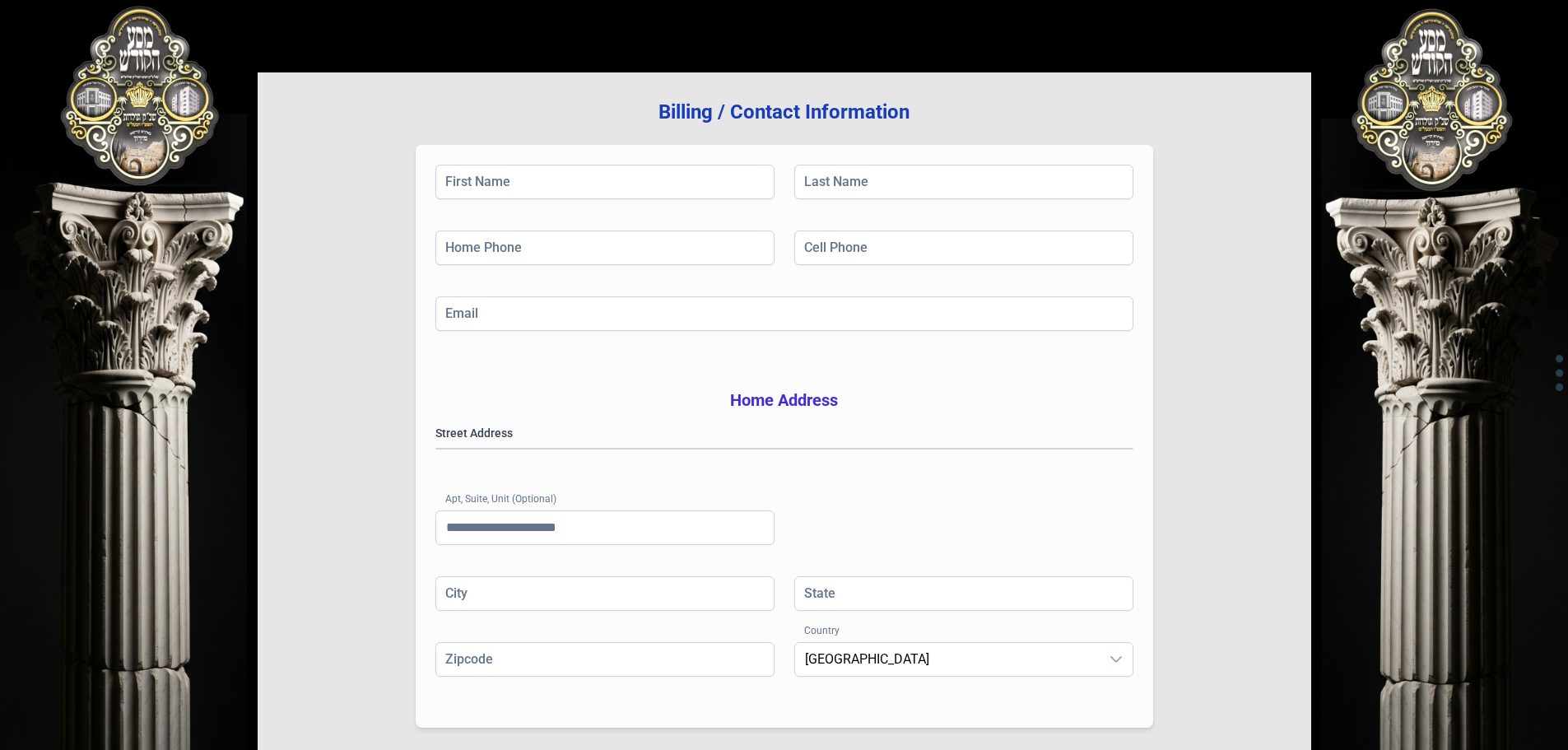
scroll to position [105, 0]
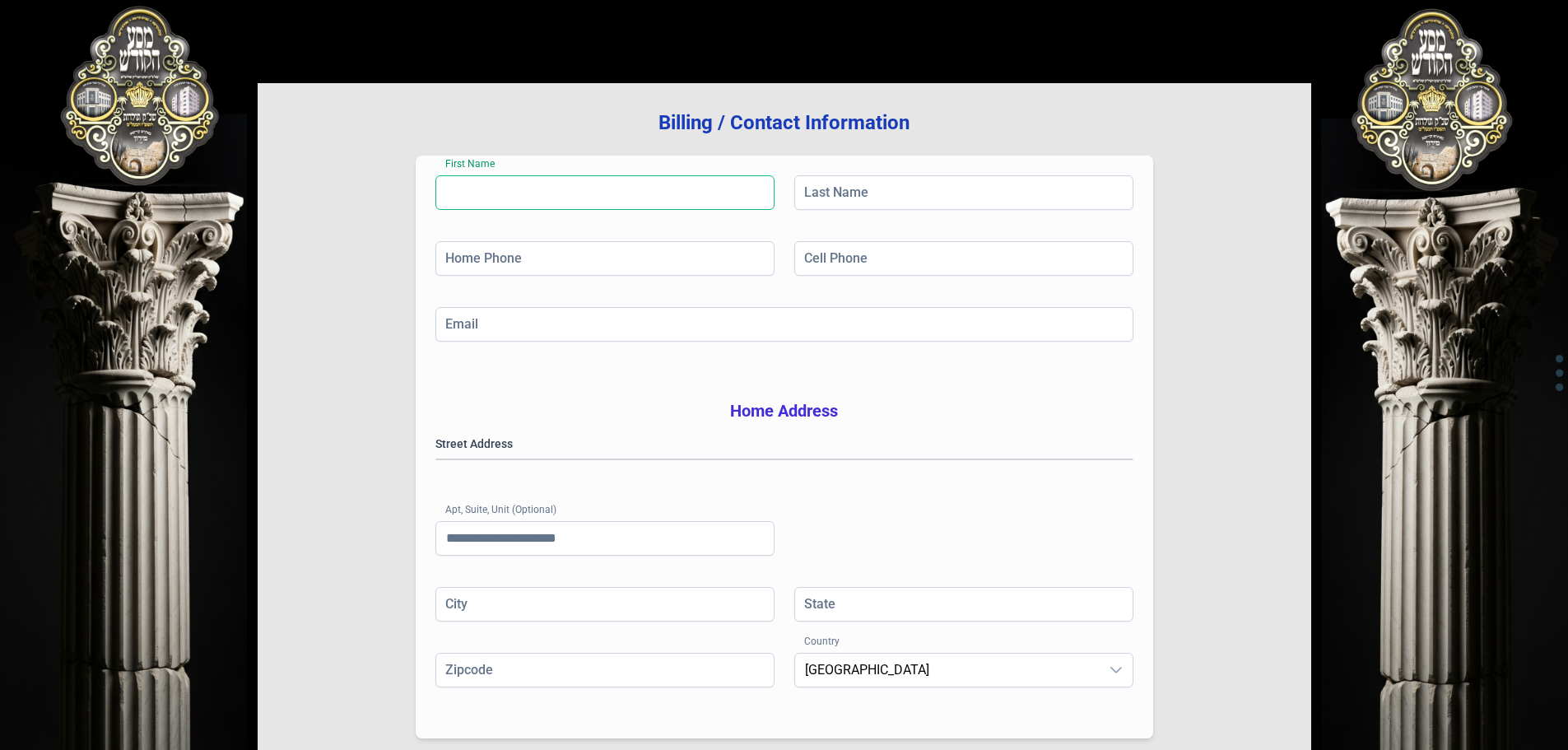
click at [568, 204] on input "First Name" at bounding box center [604, 193] width 339 height 35
type input "*"
type input "***"
click at [828, 186] on input "Last Name" at bounding box center [963, 193] width 339 height 35
type input "******"
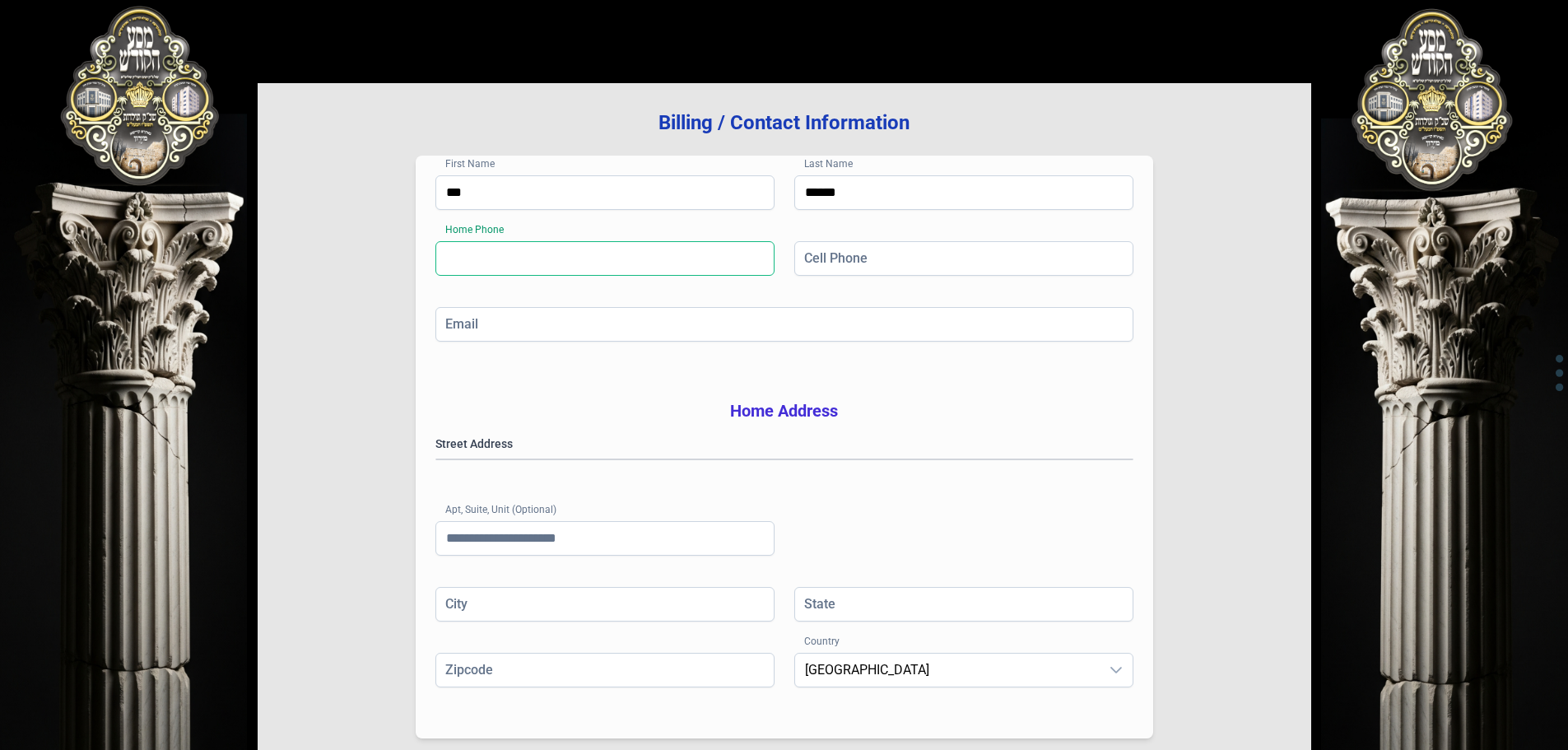
click at [658, 259] on input "Home Phone" at bounding box center [604, 259] width 339 height 35
type input "**********"
drag, startPoint x: 831, startPoint y: 263, endPoint x: 855, endPoint y: 248, distance: 28.3
click at [831, 263] on input "Cell Phone" at bounding box center [963, 259] width 339 height 35
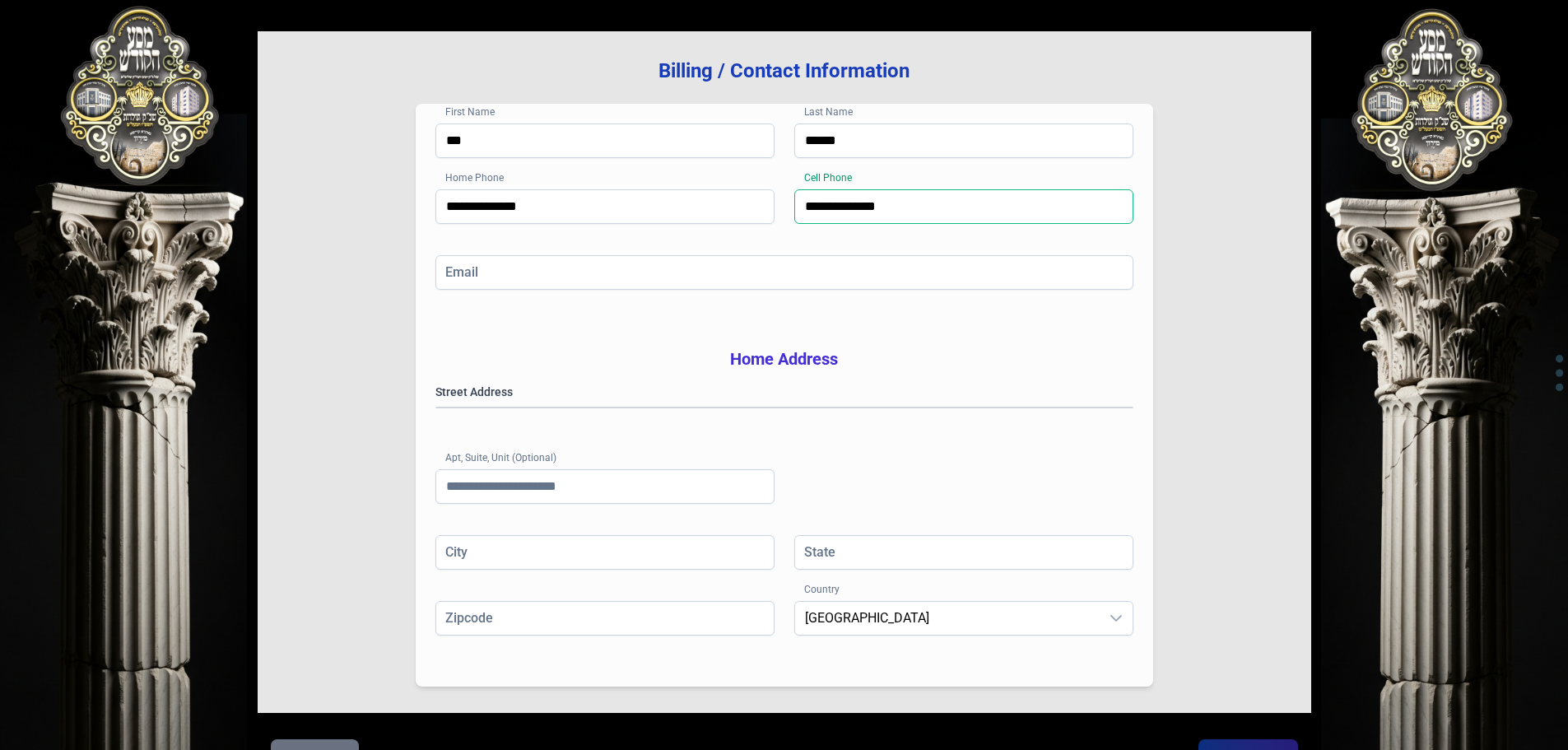
scroll to position [269, 0]
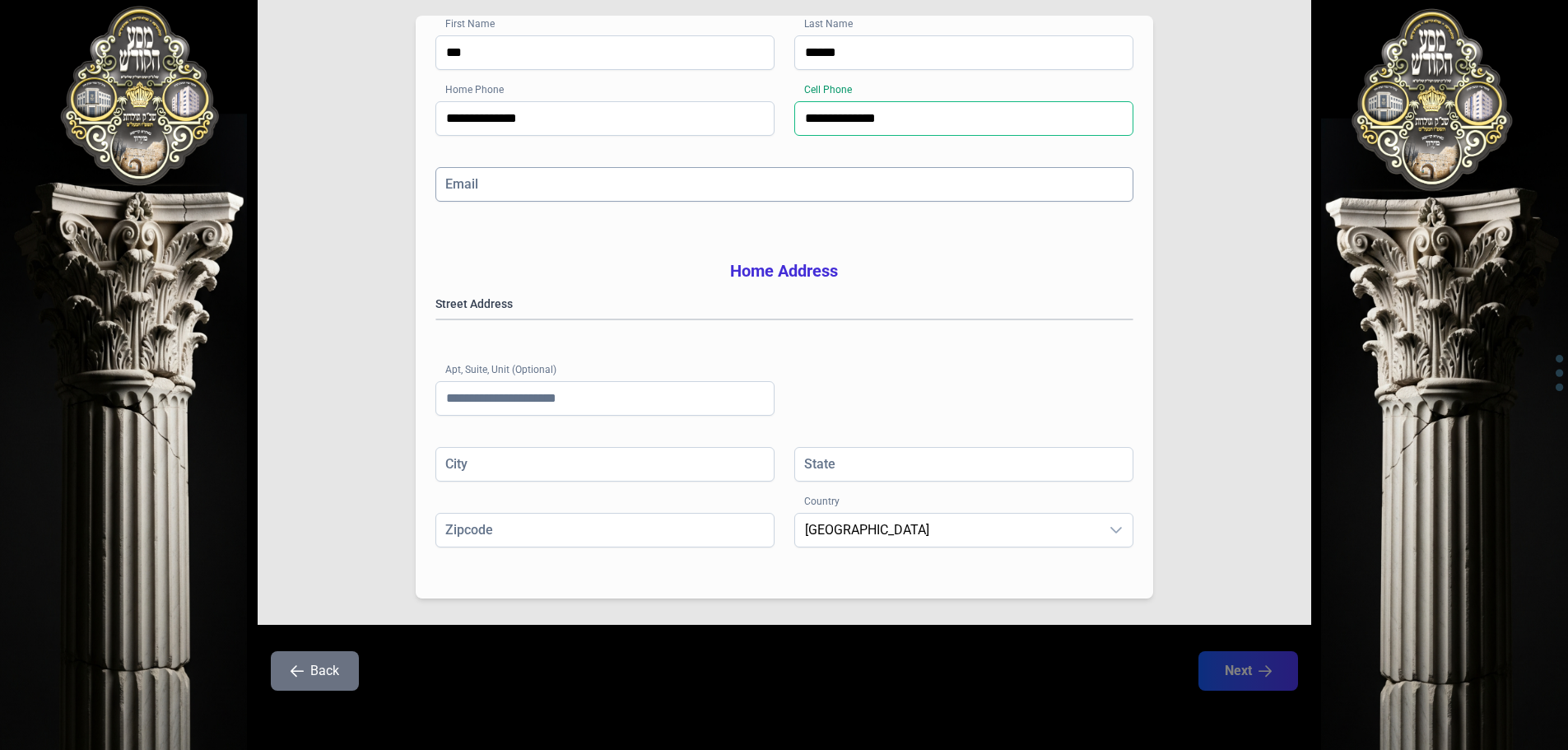
type input "**********"
click at [568, 167] on input "Email" at bounding box center [784, 185] width 698 height 35
type input "**********"
click at [436, 319] on gmp-place-autocomplete at bounding box center [436, 319] width 0 height 0
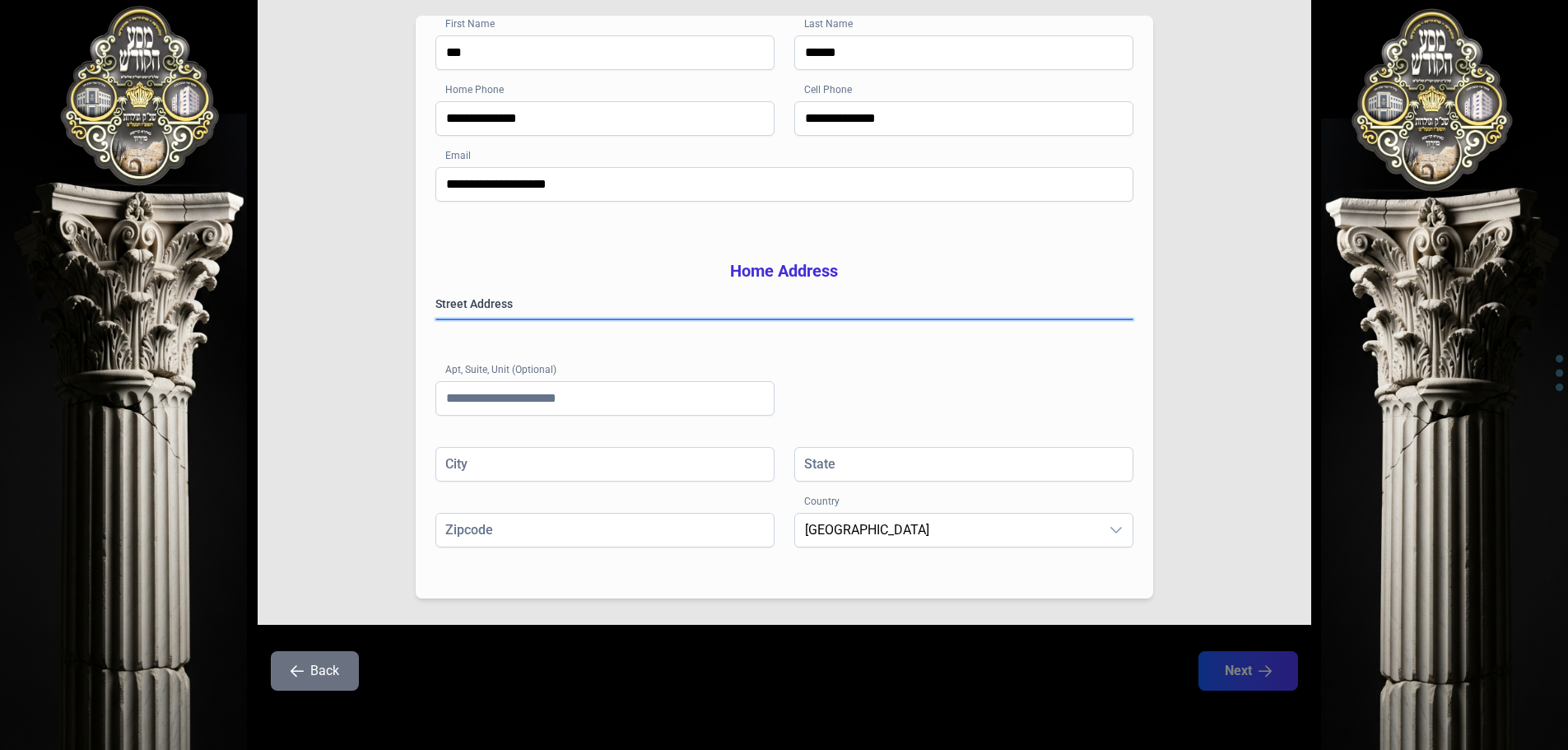
type input "******"
type input "**"
type input "*********"
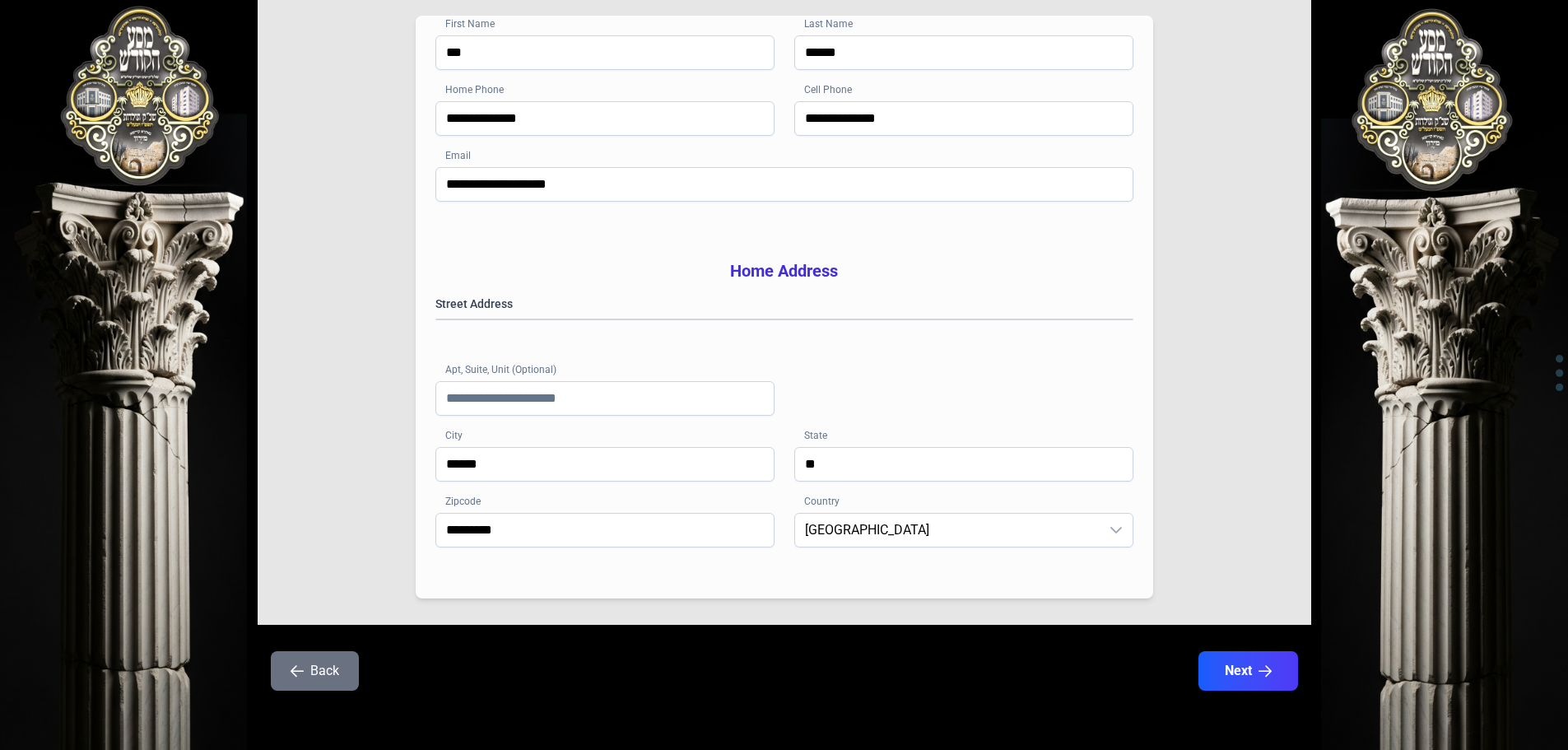
click at [1234, 666] on button "Next" at bounding box center [1249, 670] width 99 height 39
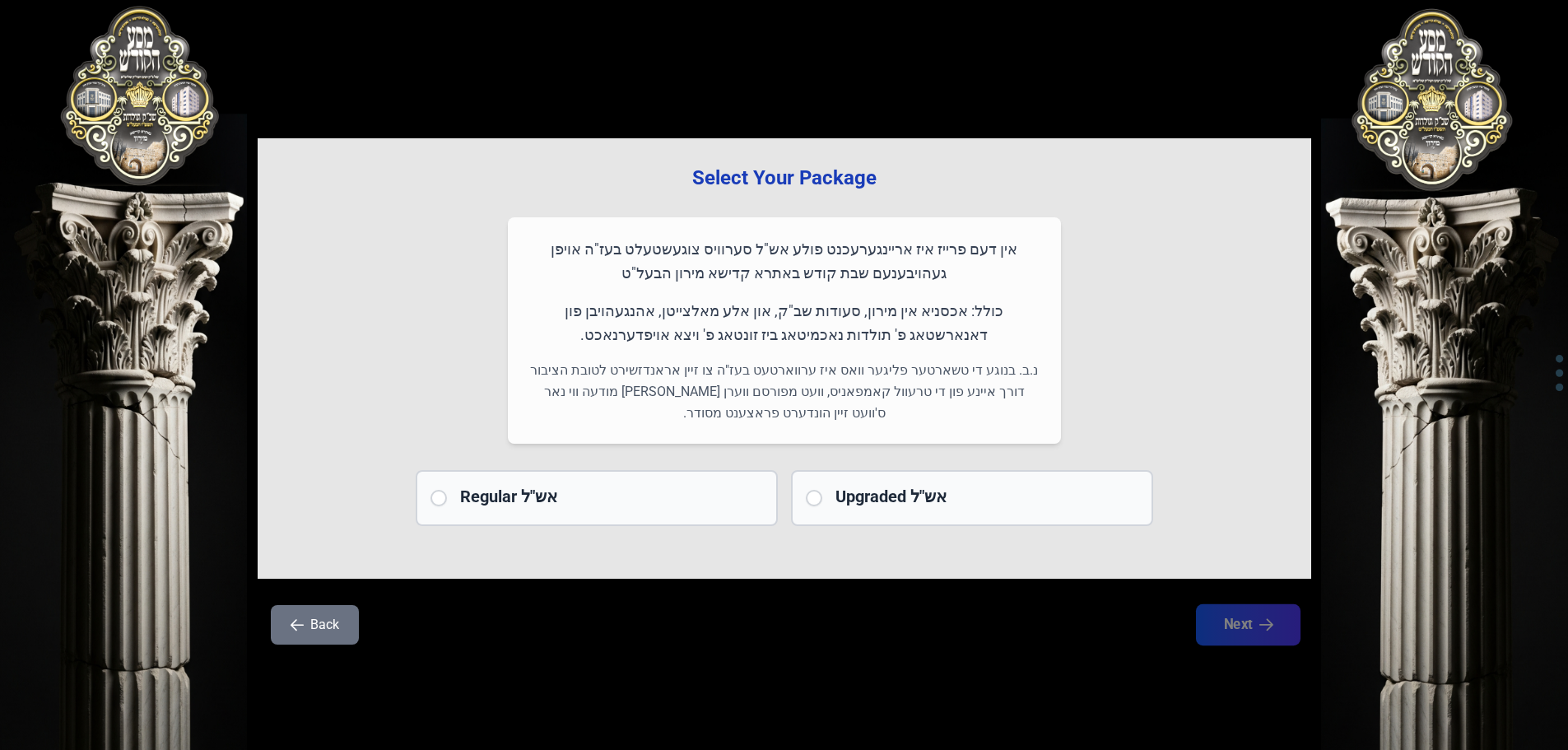
scroll to position [0, 0]
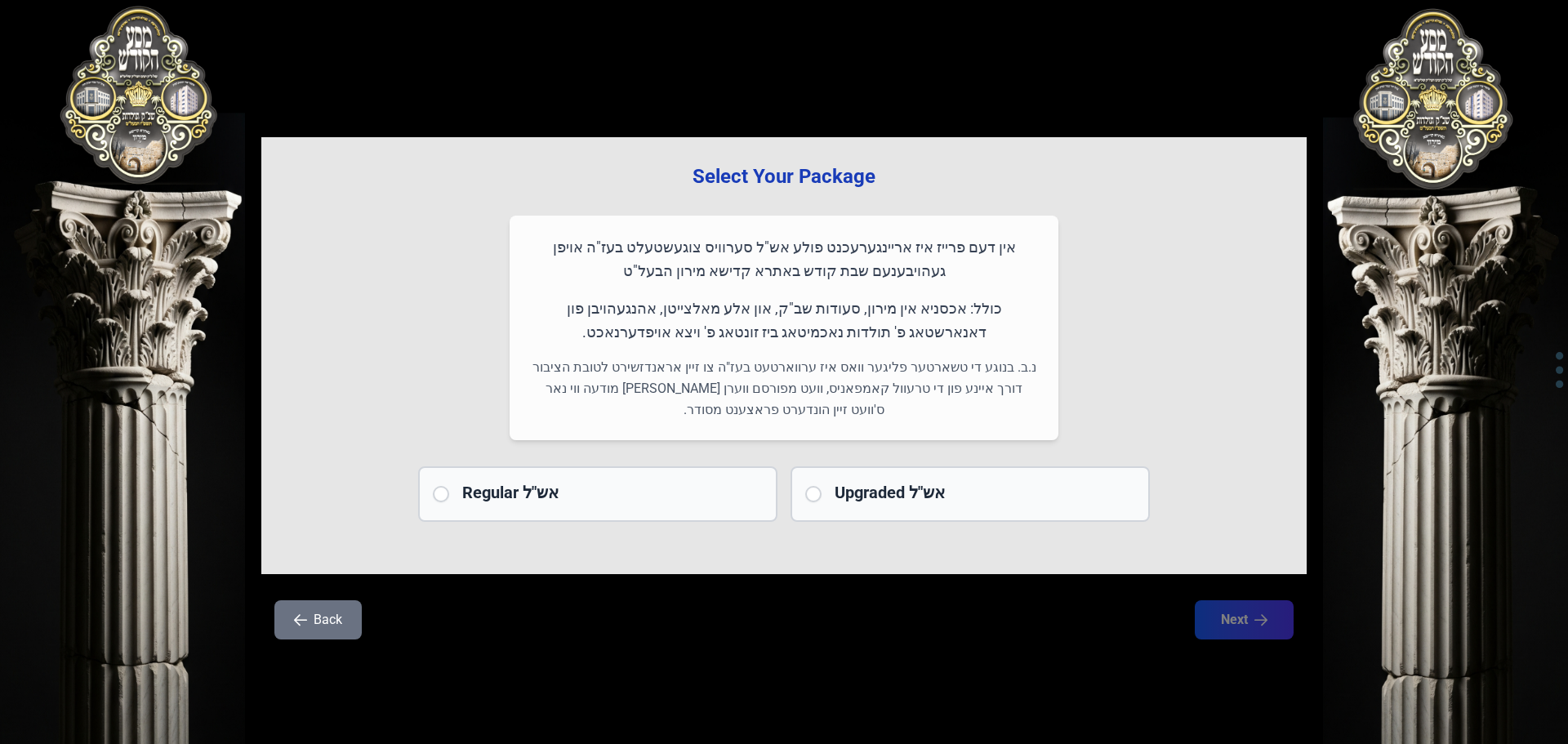
click at [645, 494] on h2 "Regular אש"ל" at bounding box center [613, 492] width 300 height 23
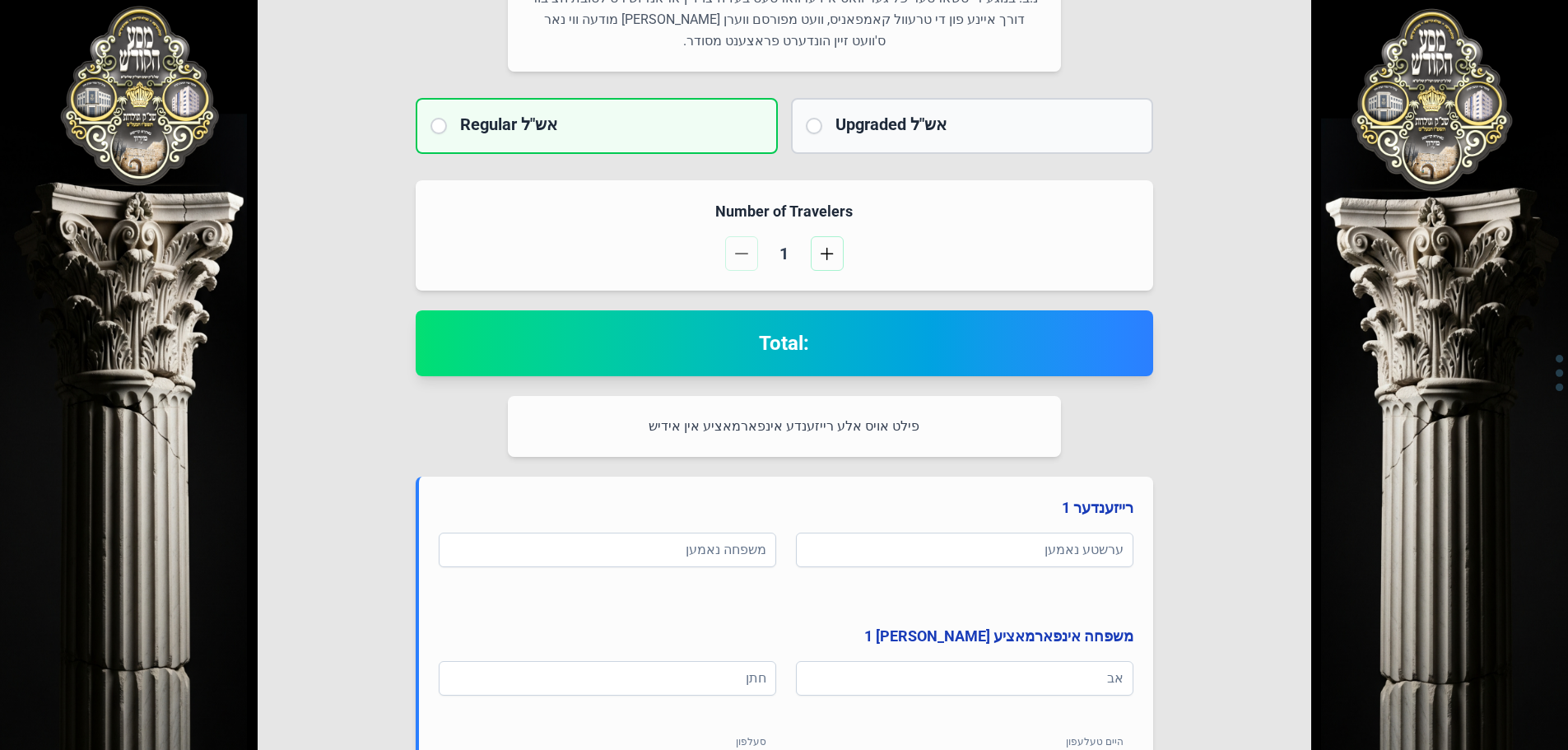
scroll to position [411, 0]
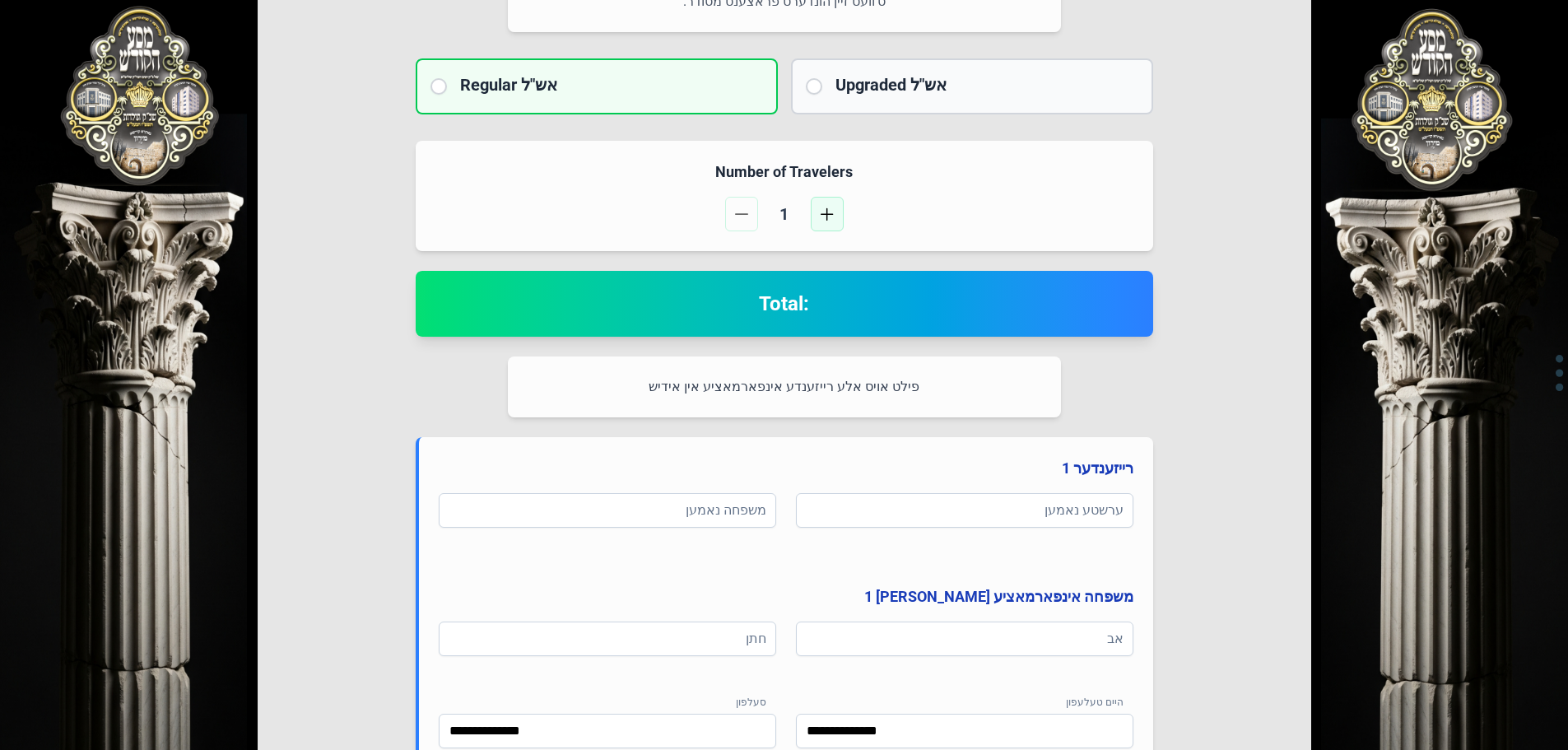
click at [824, 224] on button "button" at bounding box center [827, 214] width 33 height 35
click at [753, 209] on button "button" at bounding box center [742, 214] width 33 height 35
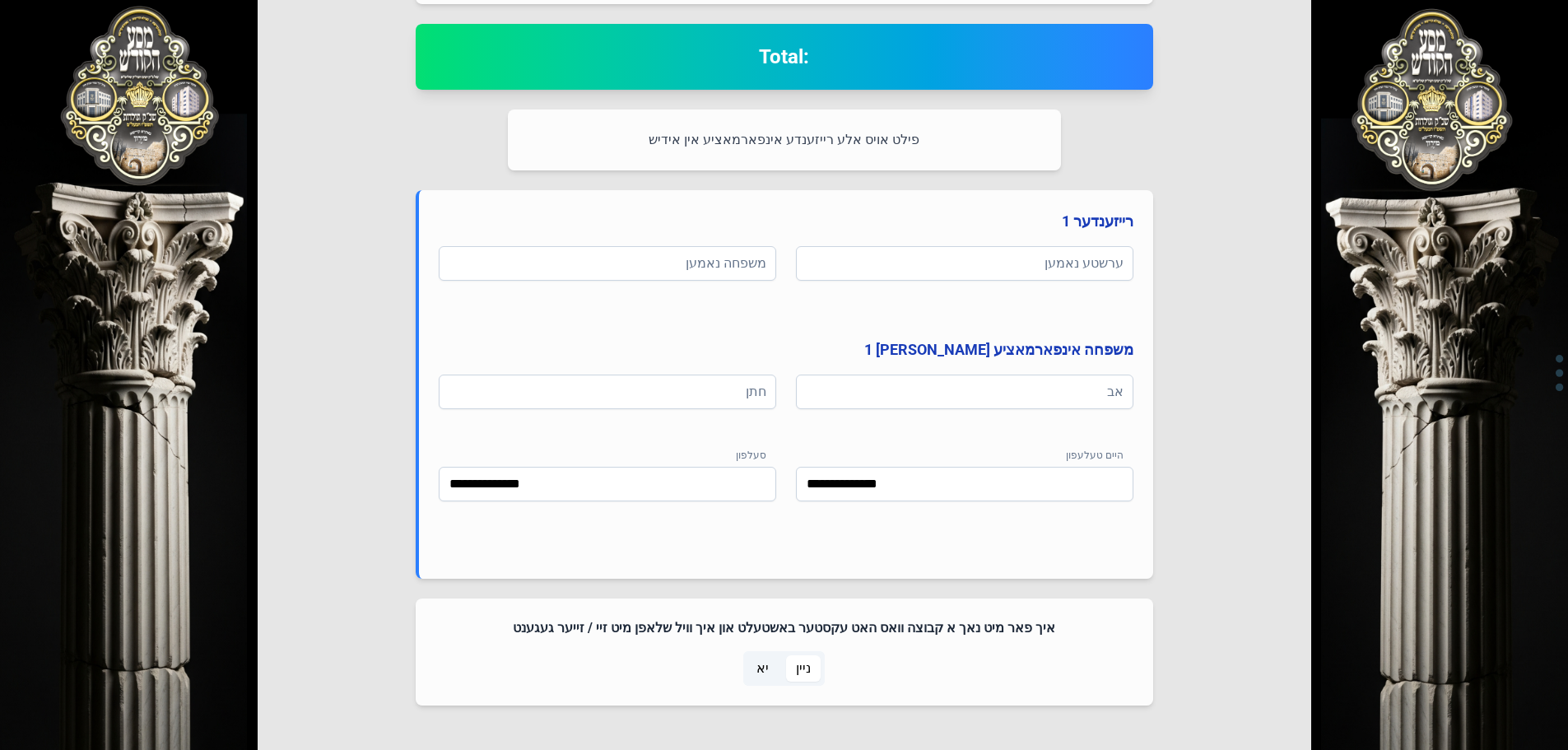
scroll to position [785, 0]
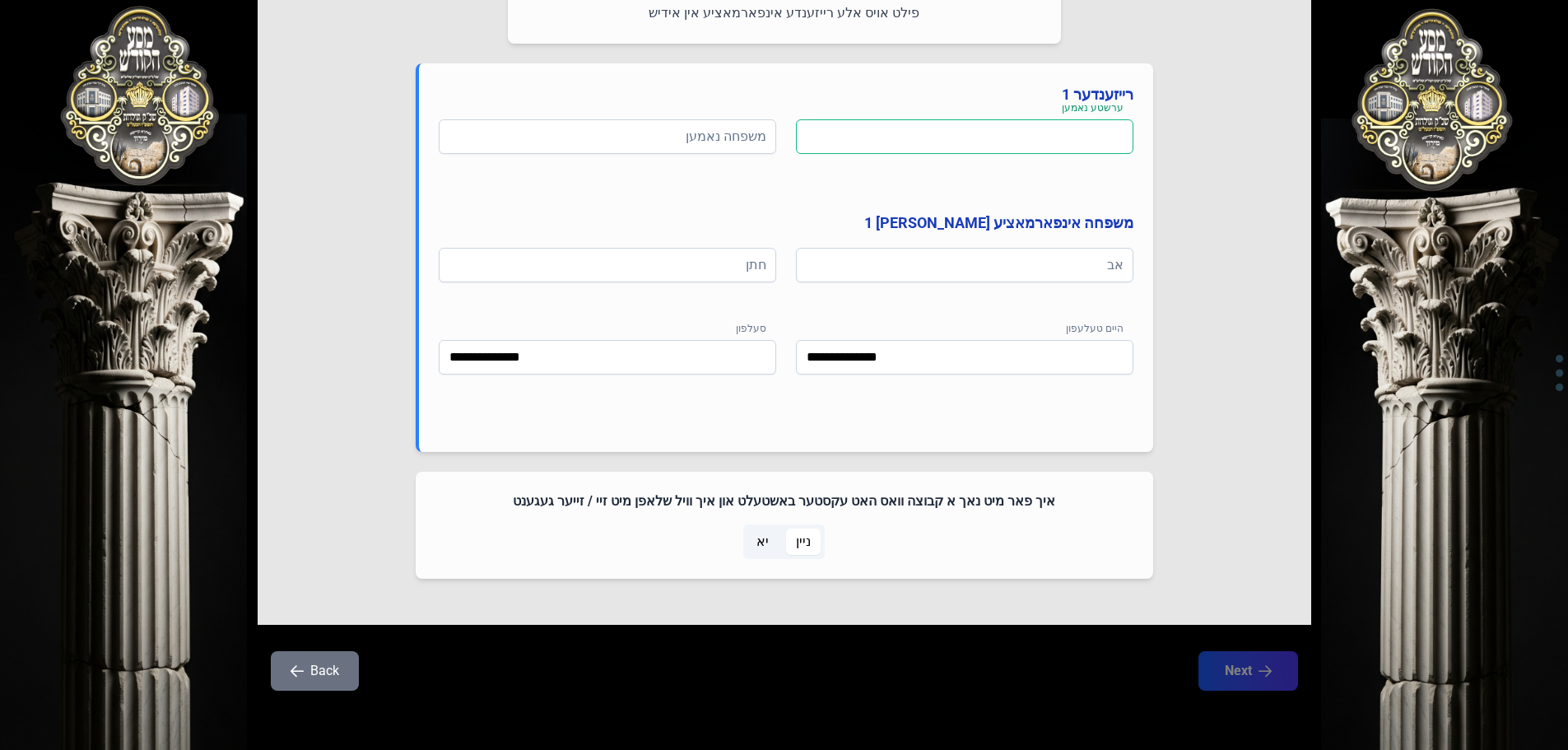
click at [931, 148] on input at bounding box center [965, 137] width 338 height 35
type input "******"
click at [742, 133] on input at bounding box center [608, 137] width 338 height 35
type input "*******"
click at [930, 267] on input at bounding box center [965, 265] width 338 height 35
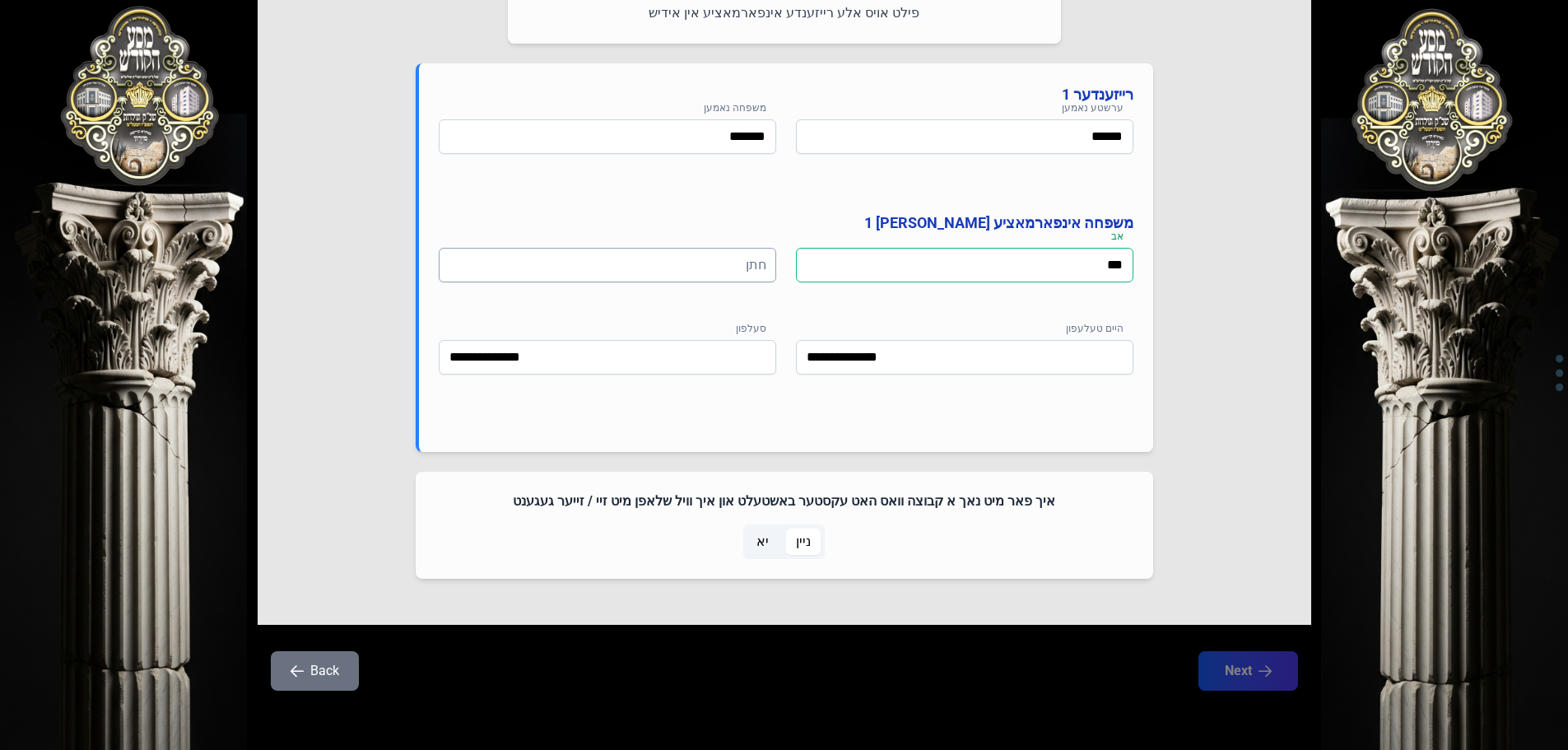
type input "***"
click at [714, 272] on input at bounding box center [608, 265] width 338 height 35
type input "*****"
click at [1238, 683] on button "Next" at bounding box center [1248, 670] width 105 height 41
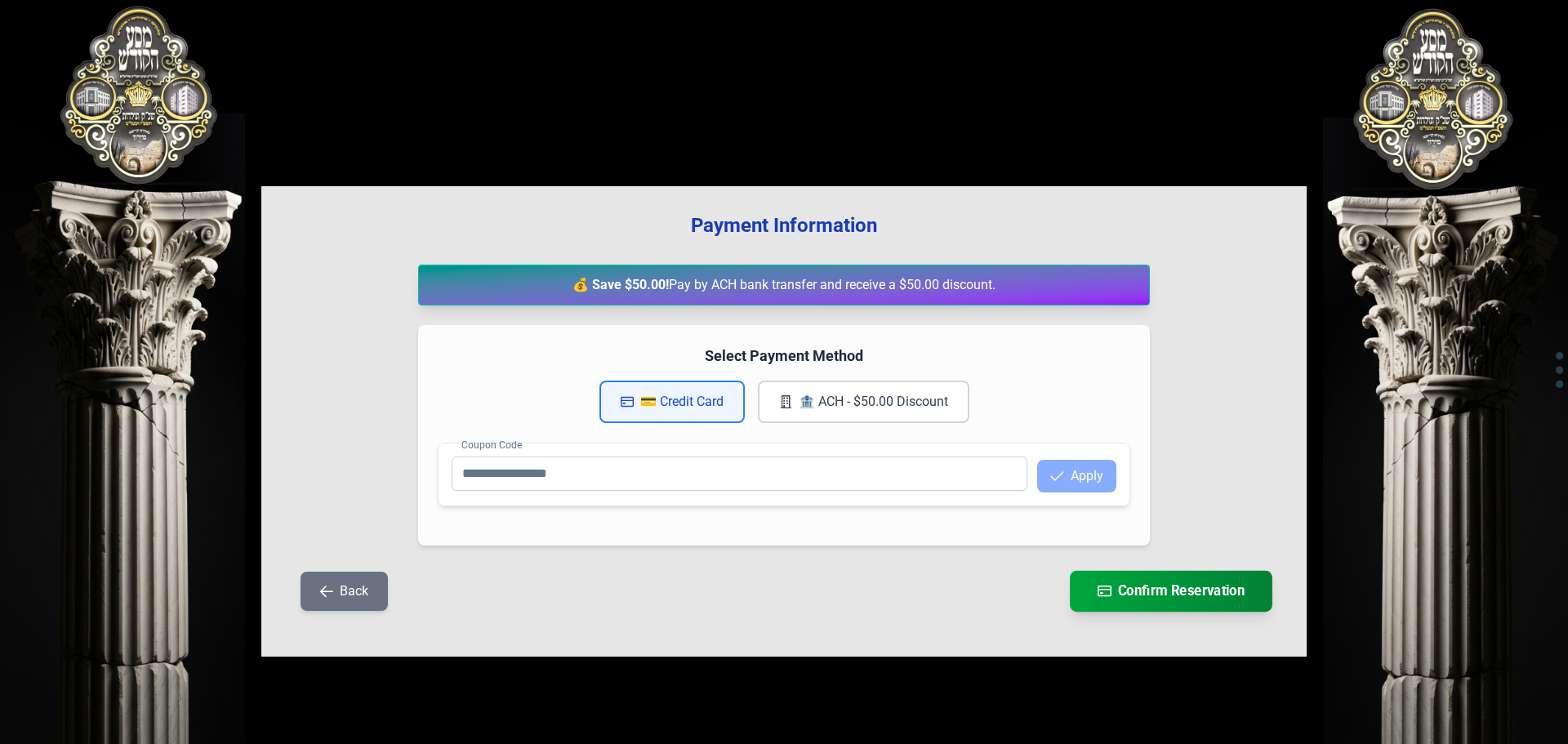
click at [1129, 588] on button "Confirm Reservation" at bounding box center [1171, 591] width 202 height 41
click at [713, 283] on div "💰 Save $50.00! Pay by ACH bank transfer and receive a $50.00 discount." at bounding box center [783, 285] width 731 height 41
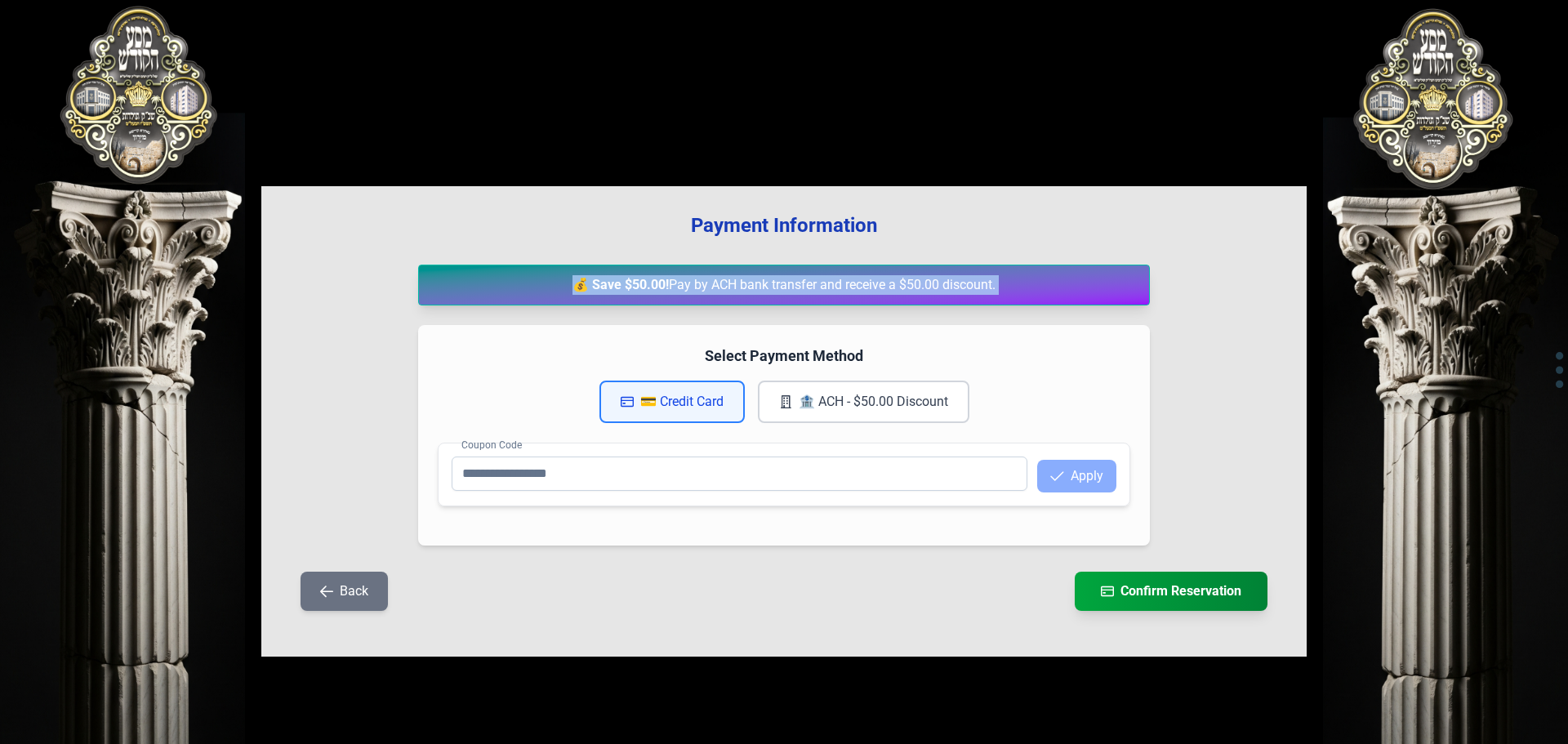
click at [713, 283] on div "💰 Save $50.00! Pay by ACH bank transfer and receive a $50.00 discount." at bounding box center [783, 285] width 731 height 41
click at [781, 268] on div "💰 Save $50.00! Pay by ACH bank transfer and receive a $50.00 discount." at bounding box center [783, 285] width 731 height 41
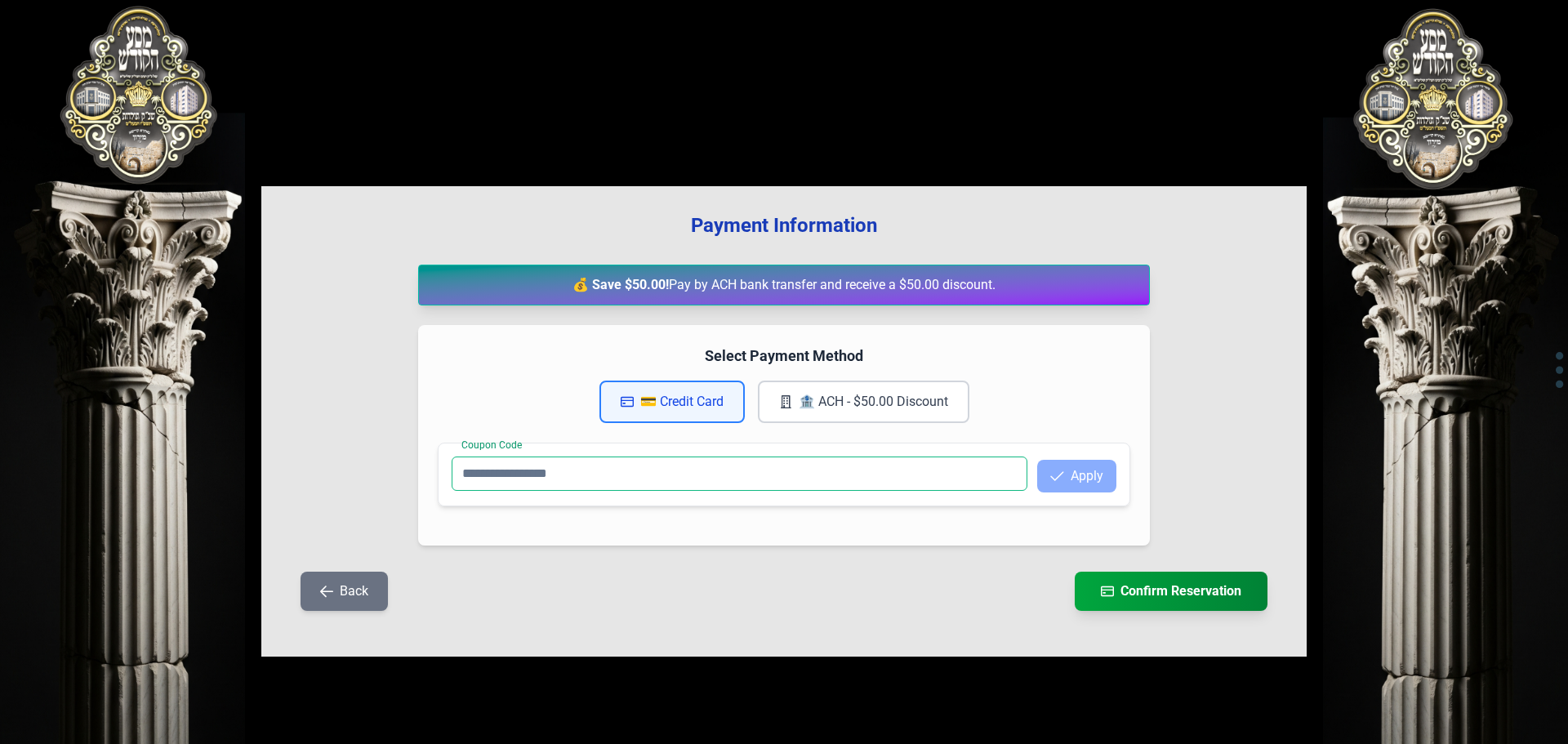
click at [613, 478] on input "Coupon Code" at bounding box center [739, 474] width 575 height 35
type input "***"
click at [1075, 475] on button "Apply" at bounding box center [1076, 476] width 79 height 33
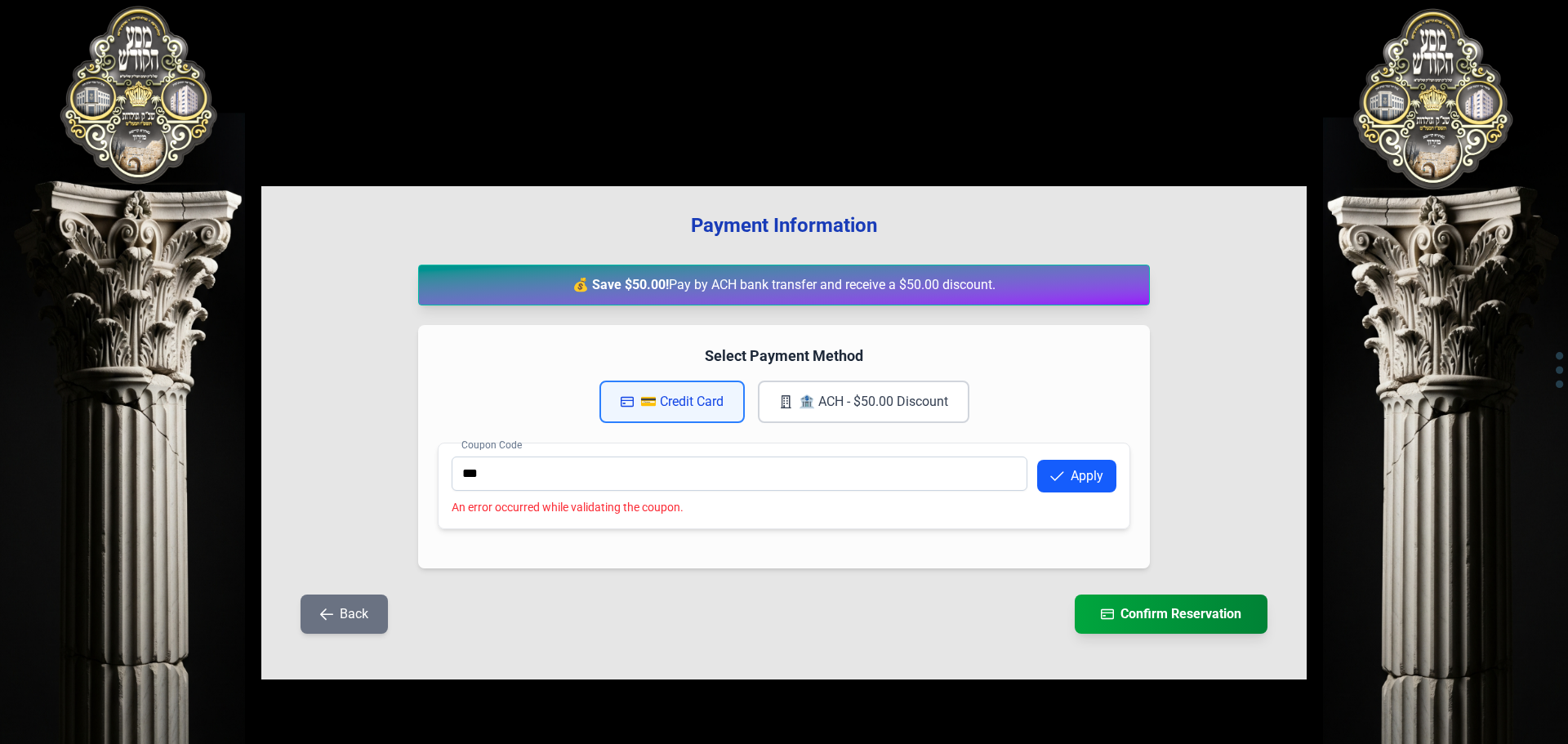
click at [350, 619] on button "Back" at bounding box center [344, 614] width 87 height 39
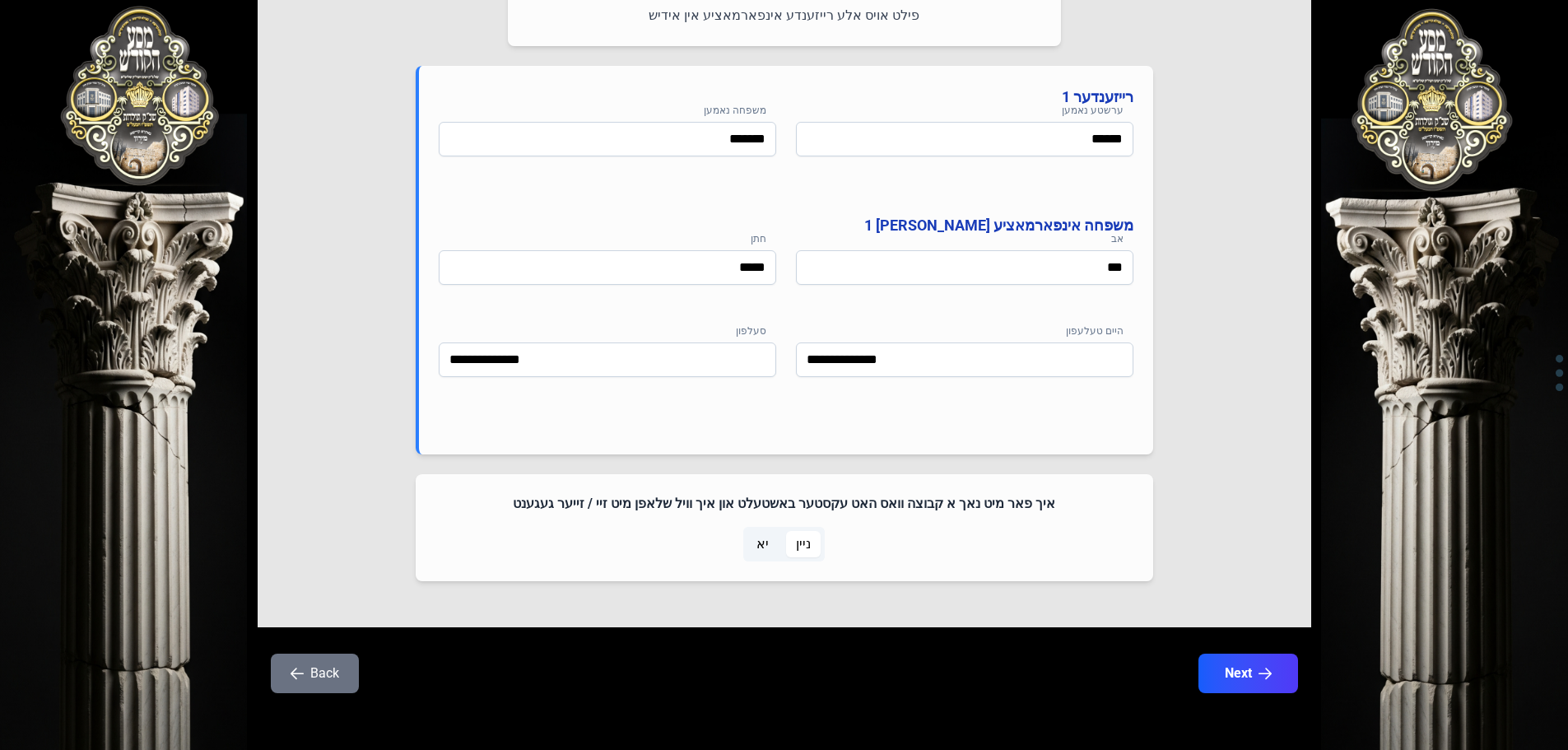
scroll to position [785, 0]
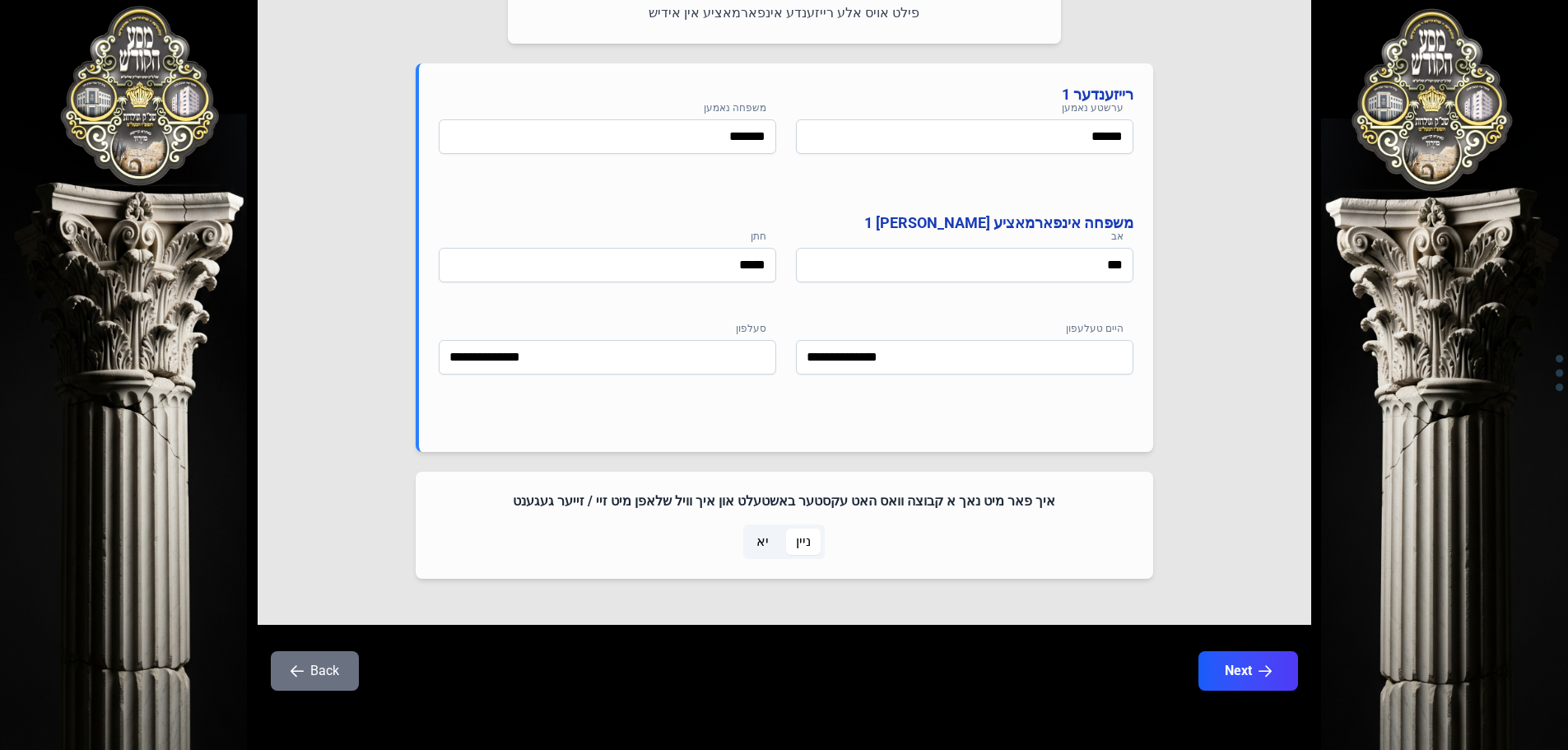
click at [320, 662] on button "Back" at bounding box center [315, 670] width 88 height 39
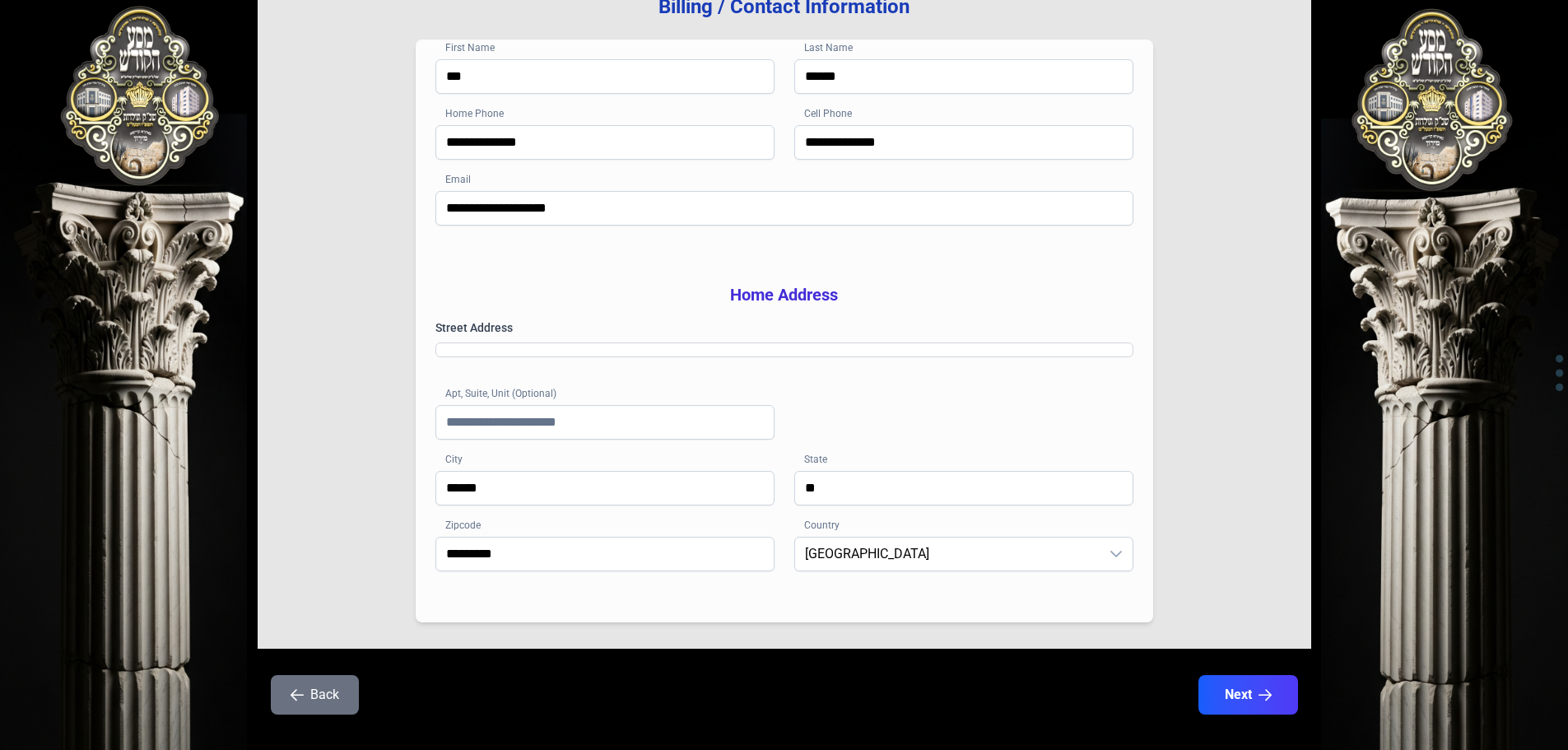
scroll to position [0, 0]
